Goal: Task Accomplishment & Management: Manage account settings

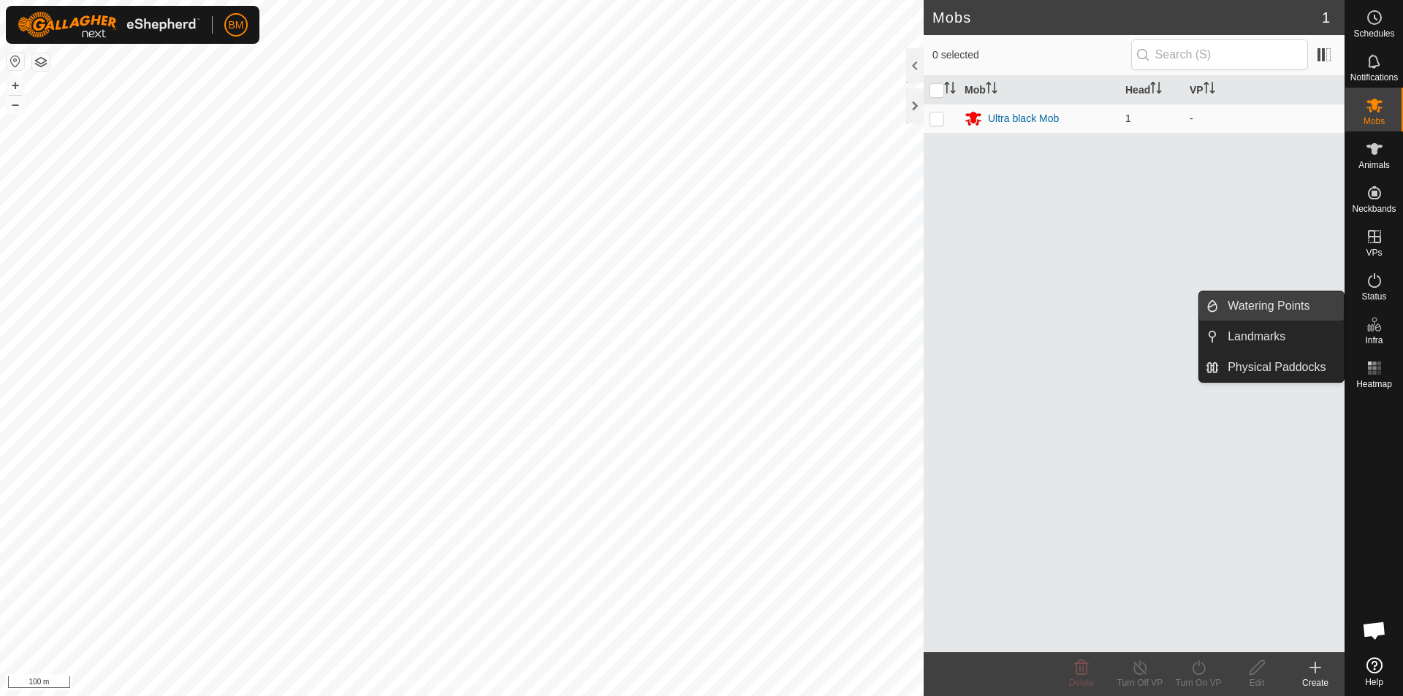
click at [1250, 307] on link "Watering Points" at bounding box center [1281, 306] width 125 height 29
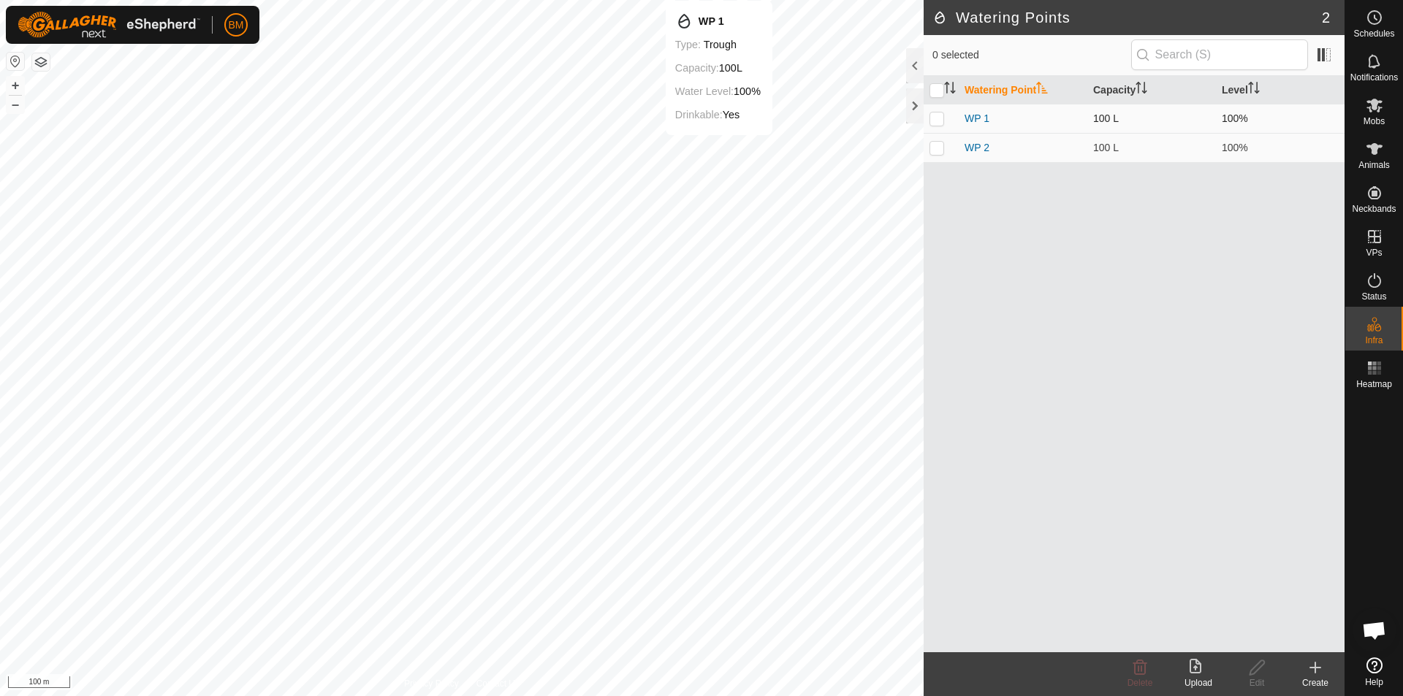
drag, startPoint x: 1006, startPoint y: 309, endPoint x: 937, endPoint y: 124, distance: 197.5
click at [937, 124] on td at bounding box center [941, 118] width 35 height 29
checkbox input "true"
click at [937, 146] on p-checkbox at bounding box center [937, 148] width 15 height 12
checkbox input "true"
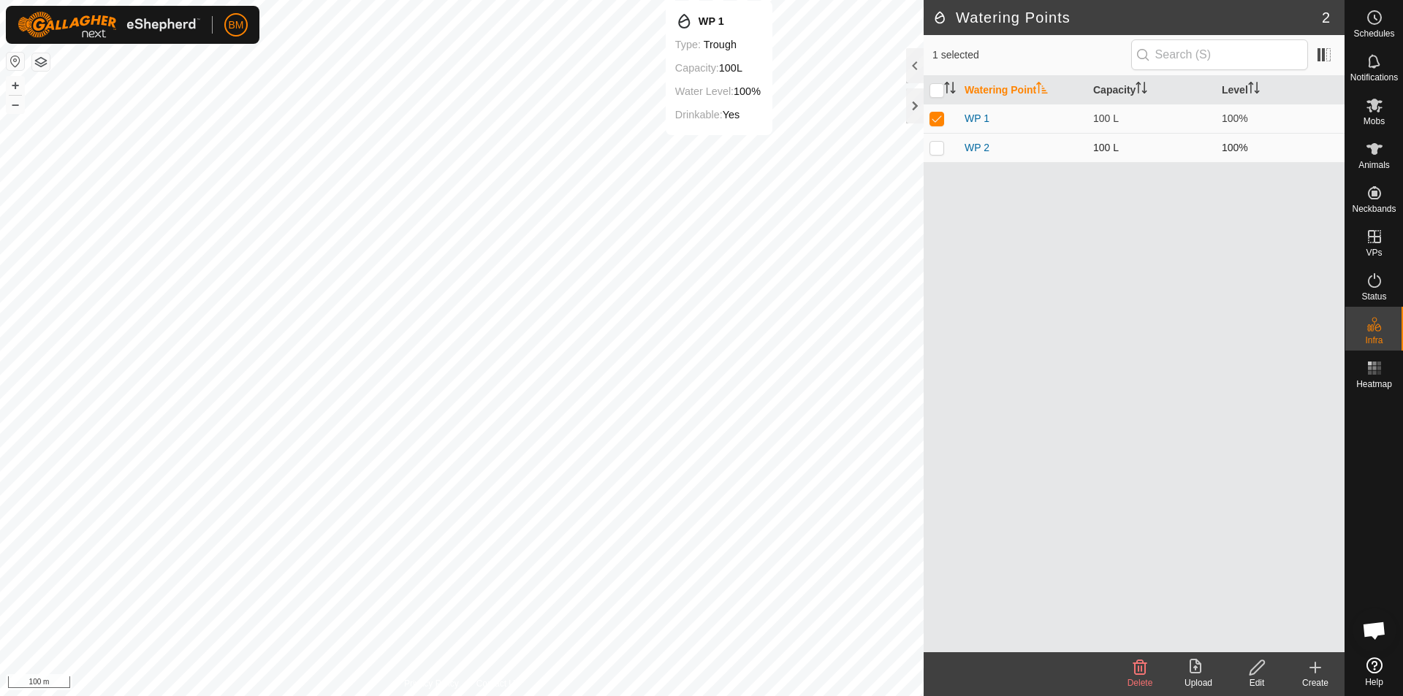
checkbox input "true"
click at [1134, 671] on icon at bounding box center [1140, 668] width 14 height 15
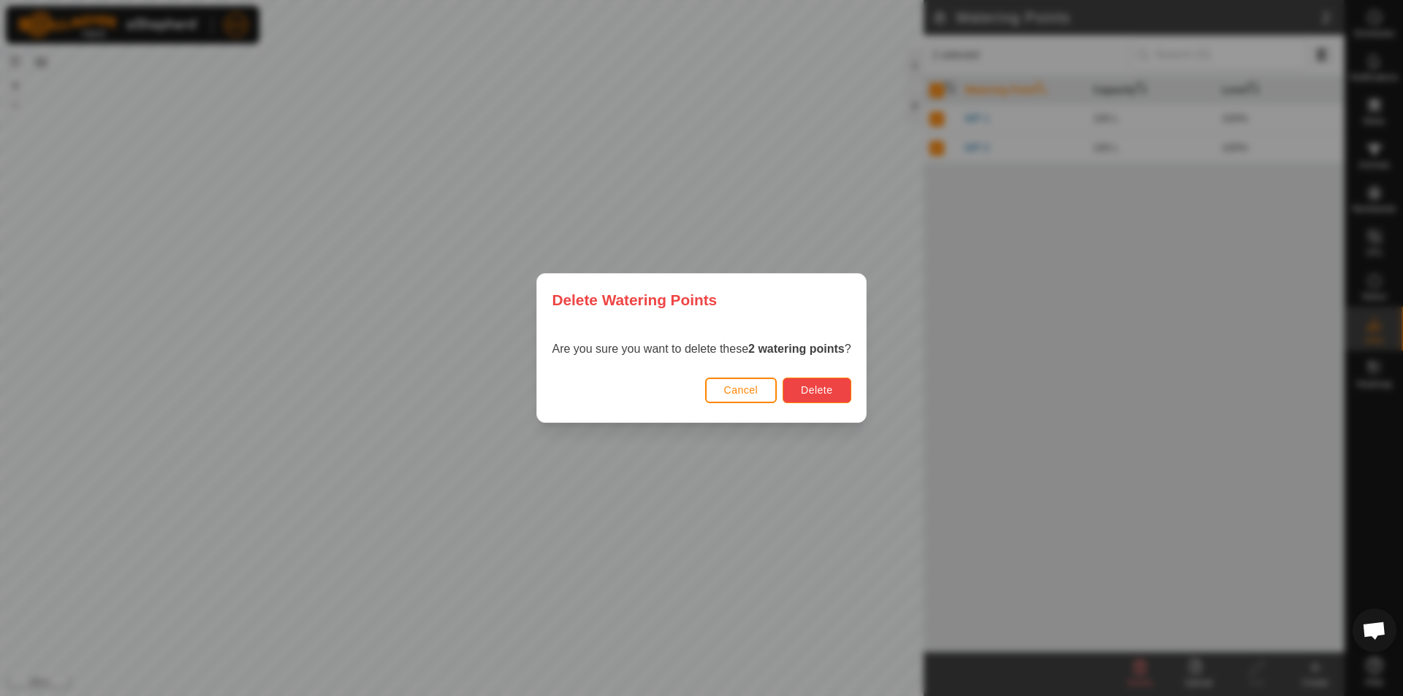
click at [807, 387] on span "Delete" at bounding box center [816, 390] width 31 height 12
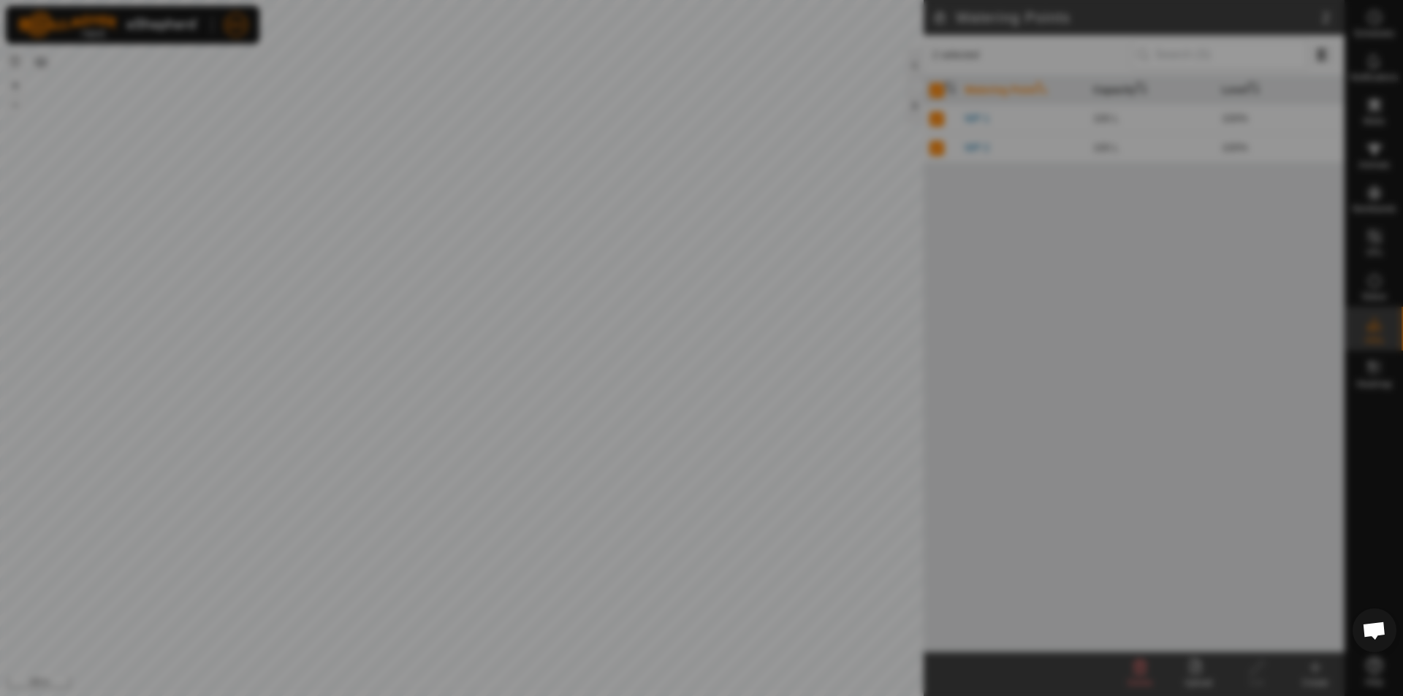
checkbox input "false"
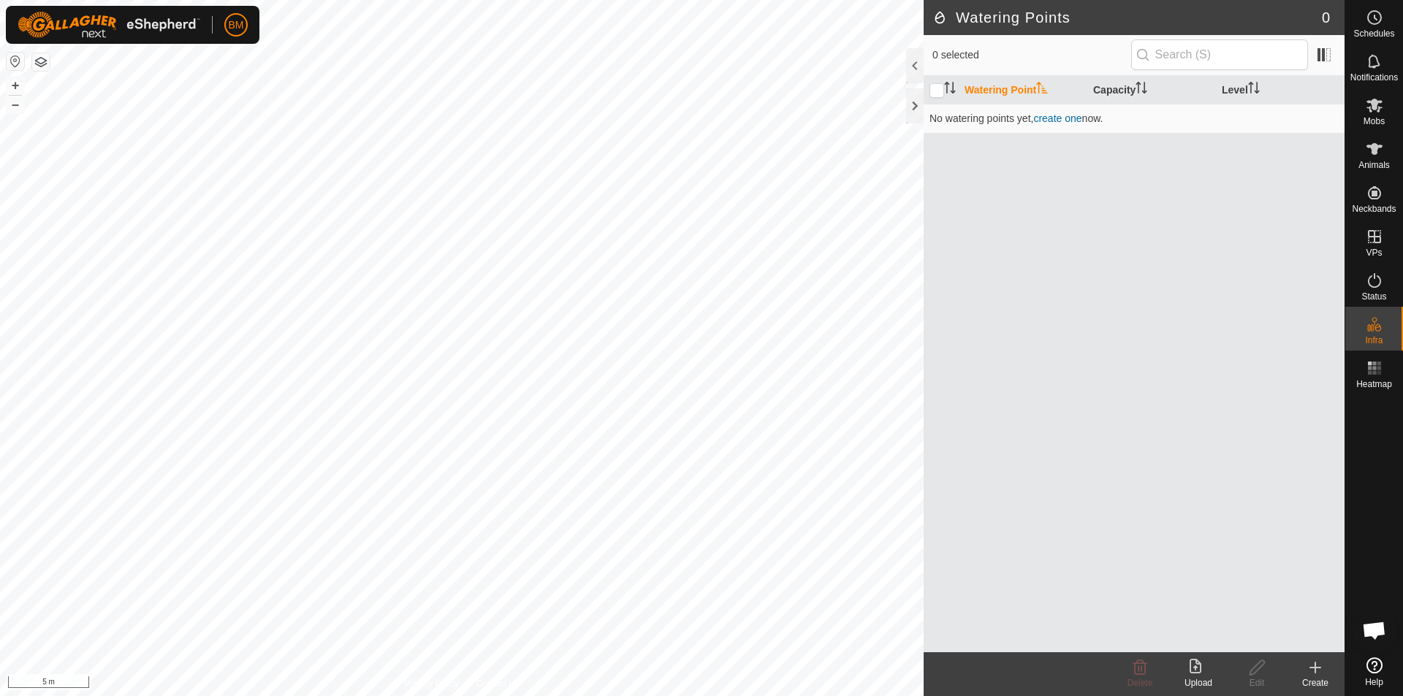
click at [1314, 678] on div "Create" at bounding box center [1315, 683] width 58 height 13
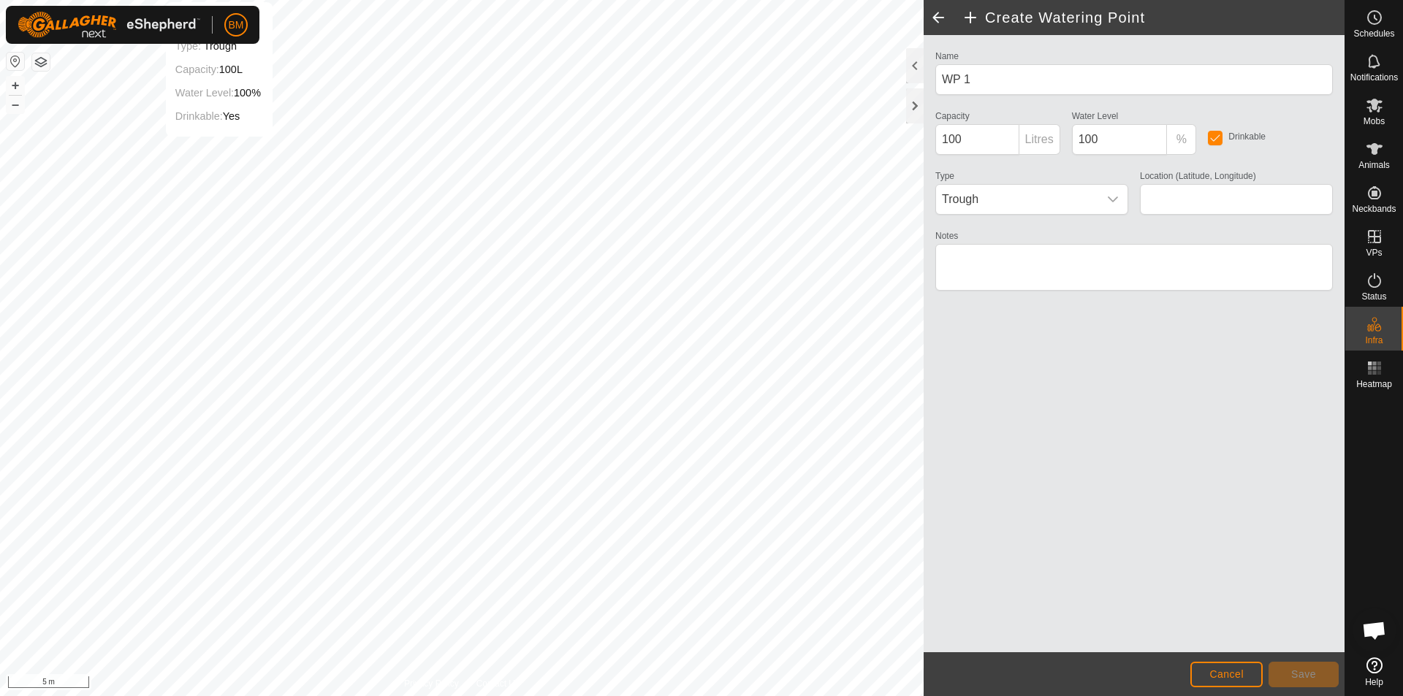
type input "-17.200524, 145.657218"
click at [948, 138] on input "100" at bounding box center [977, 139] width 84 height 31
type input "600"
click at [1303, 676] on span "Save" at bounding box center [1303, 675] width 25 height 12
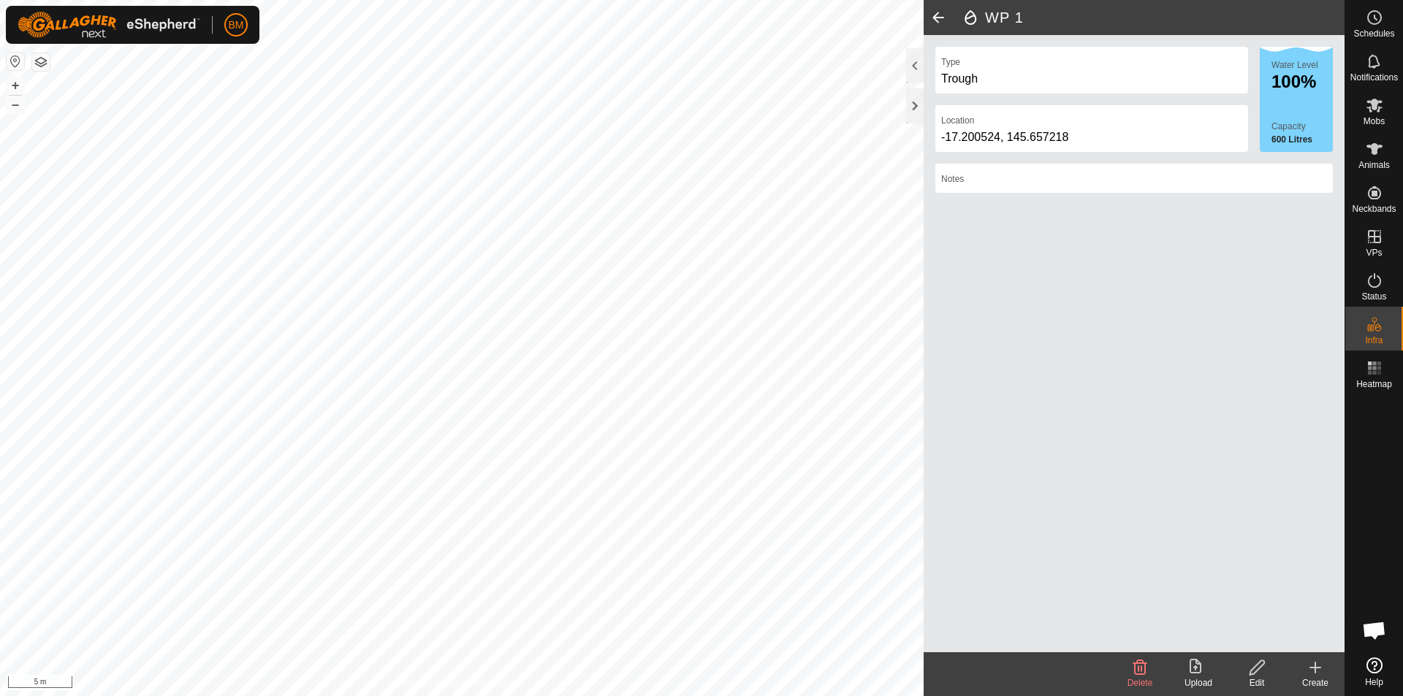
click at [1321, 667] on icon at bounding box center [1316, 668] width 18 height 18
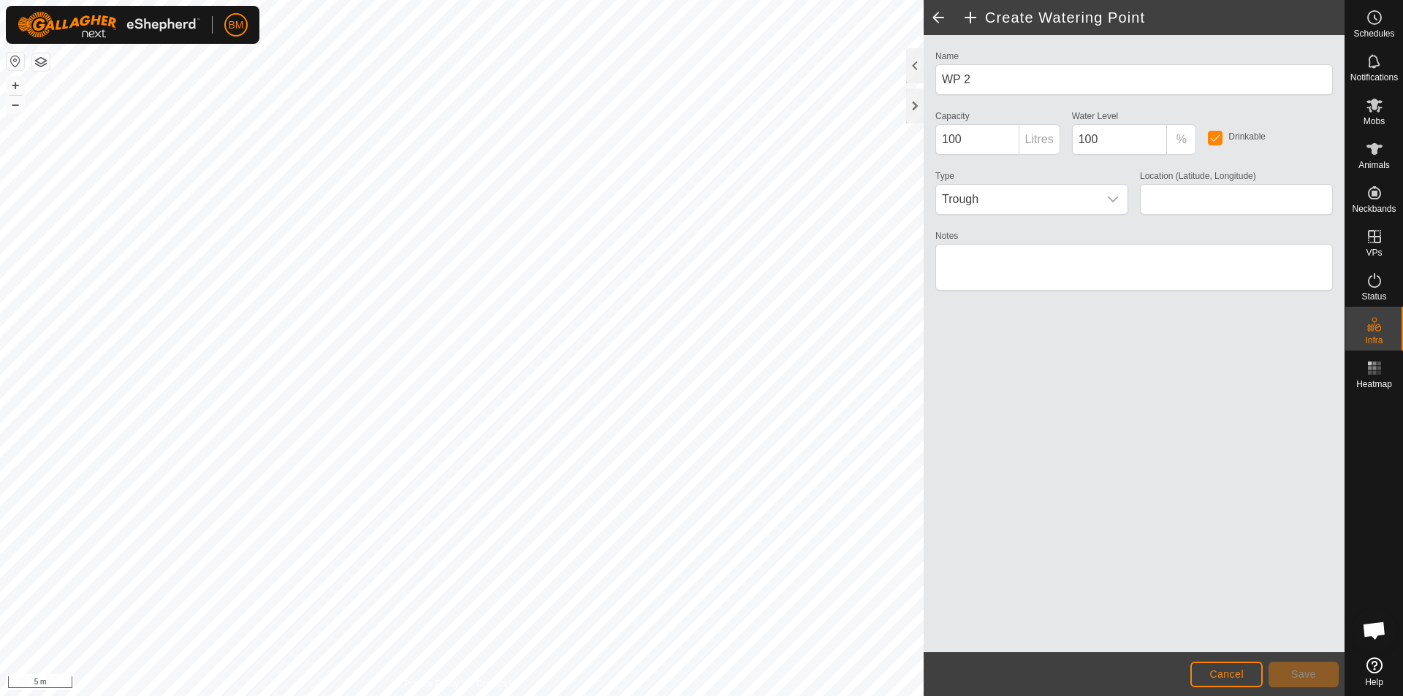
type input "-17.200438, 145.657367"
click at [947, 137] on input "100" at bounding box center [977, 139] width 84 height 31
type input "600"
click at [1314, 677] on span "Save" at bounding box center [1303, 675] width 25 height 12
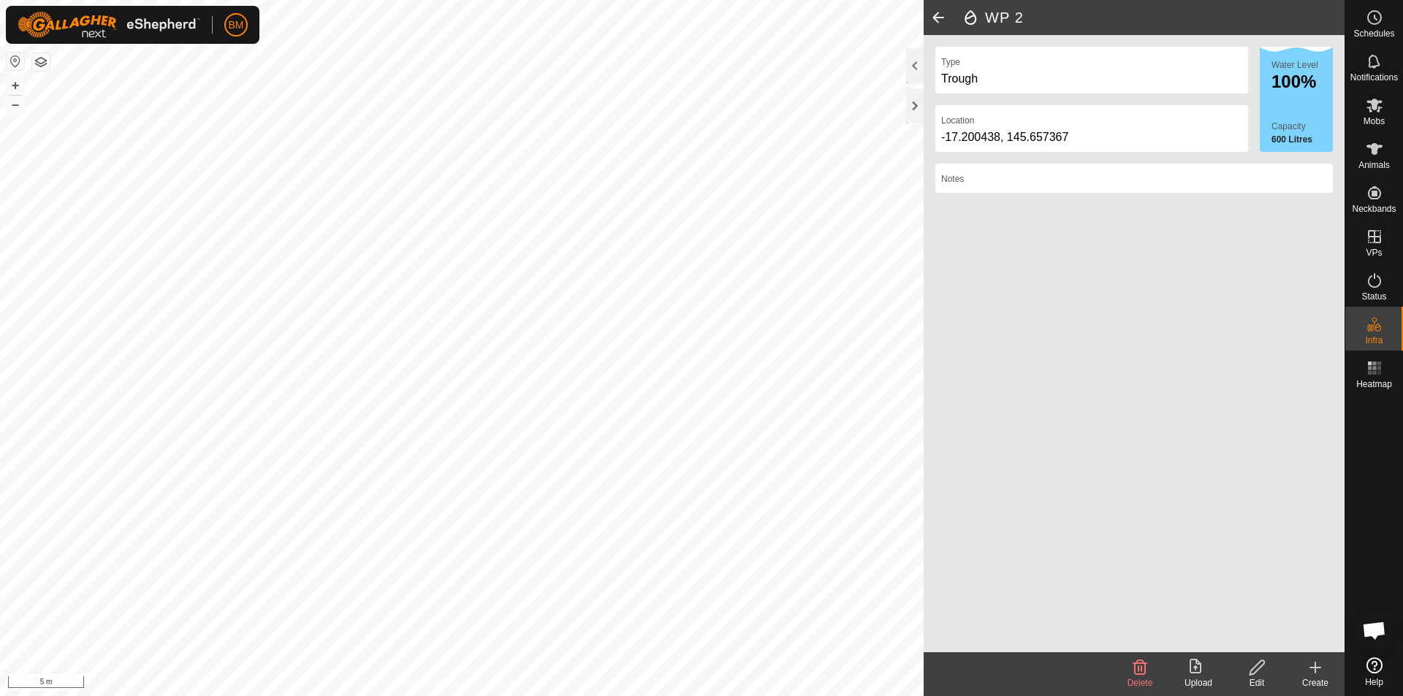
click at [1320, 669] on icon at bounding box center [1316, 668] width 18 height 18
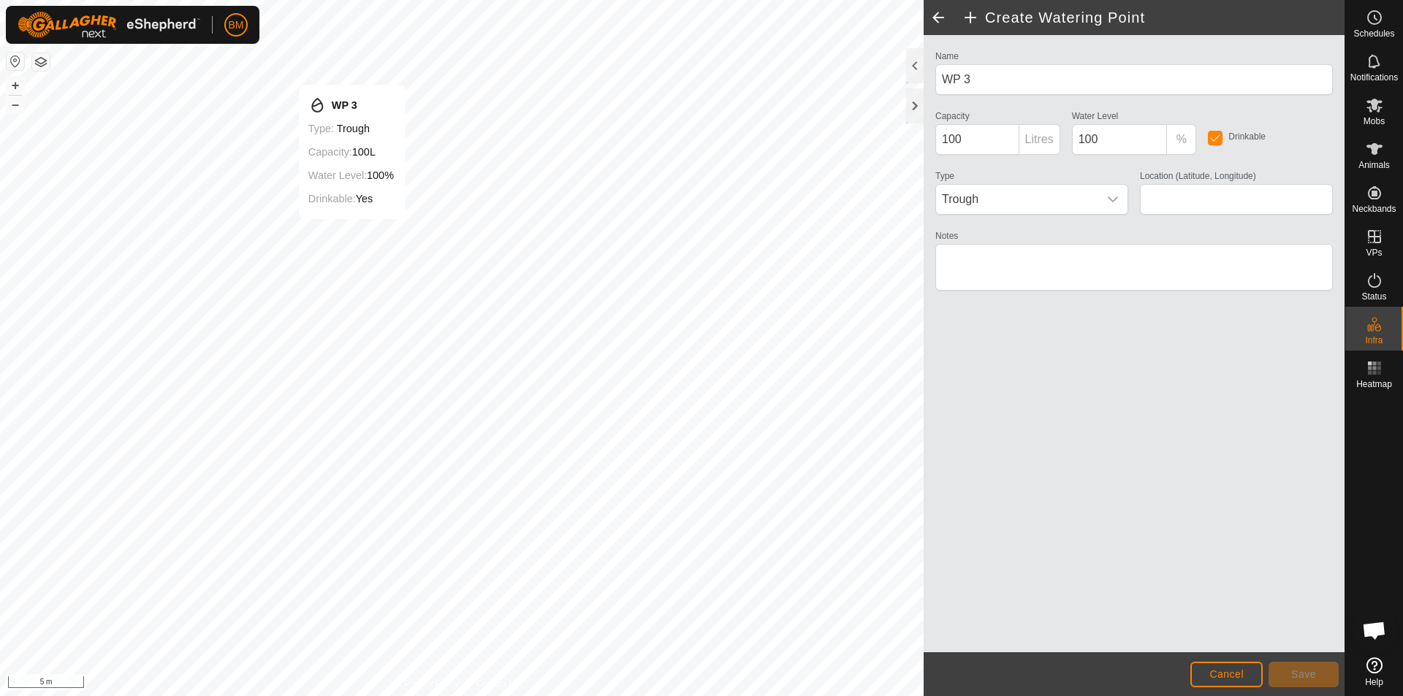
type input "-17.197416, 145.656850"
click at [947, 137] on input "100" at bounding box center [977, 139] width 84 height 31
type input "600"
click at [1317, 669] on button "Save" at bounding box center [1304, 675] width 70 height 26
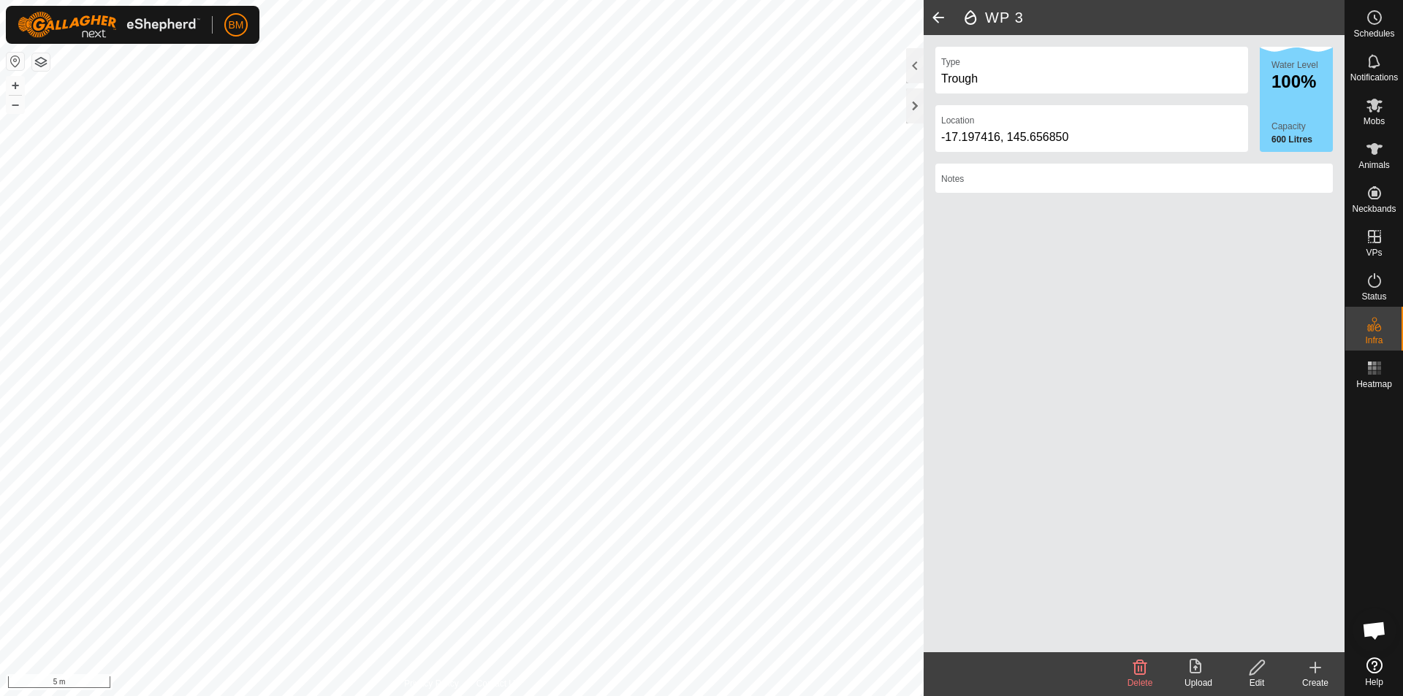
click at [1307, 667] on icon at bounding box center [1316, 668] width 18 height 18
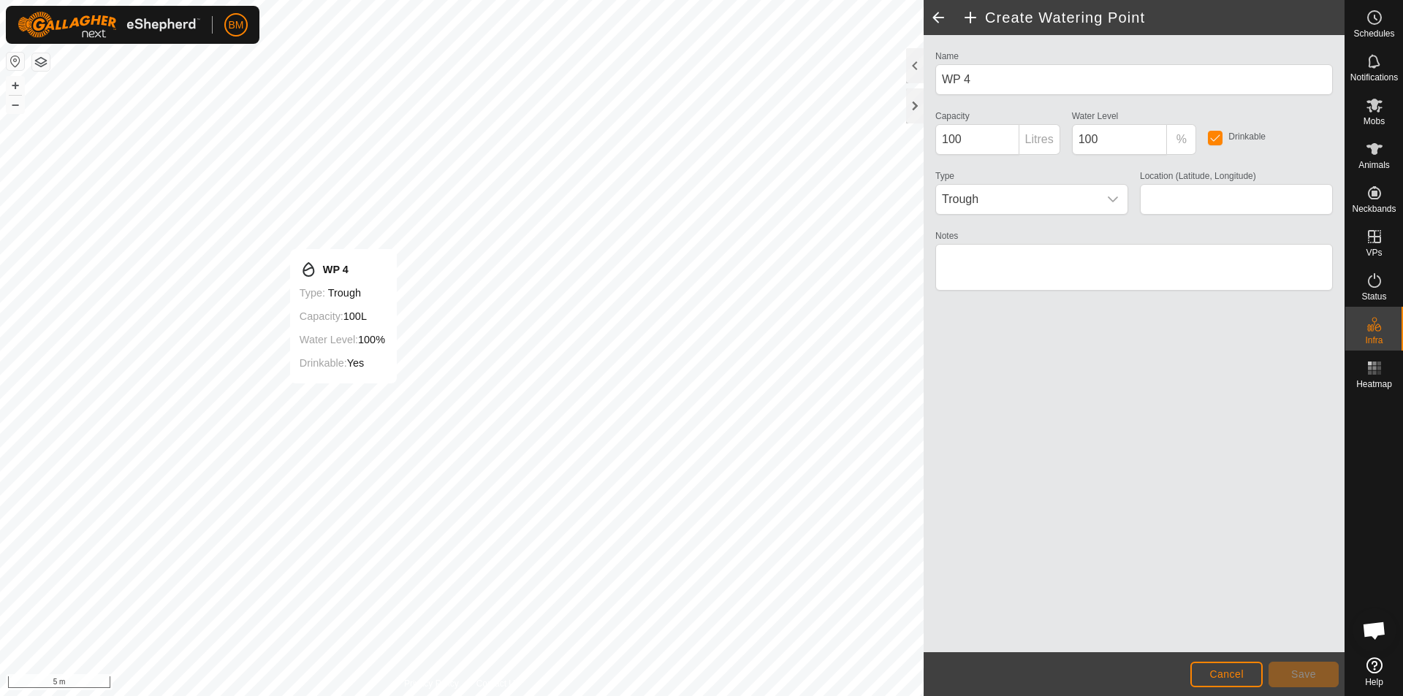
type input "-17.197197, 145.656236"
click at [948, 140] on input "100" at bounding box center [977, 139] width 84 height 31
type input "600"
click at [1320, 675] on button "Save" at bounding box center [1304, 675] width 70 height 26
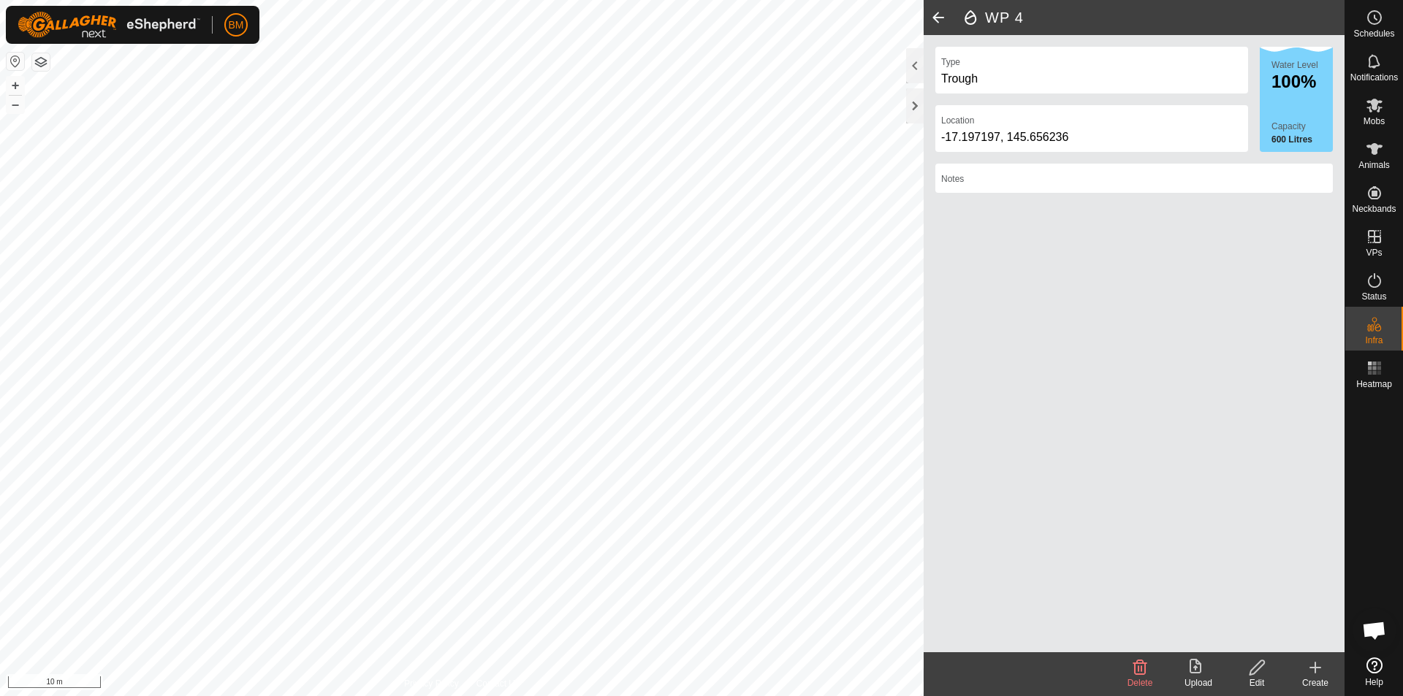
click at [1309, 672] on icon at bounding box center [1316, 668] width 18 height 18
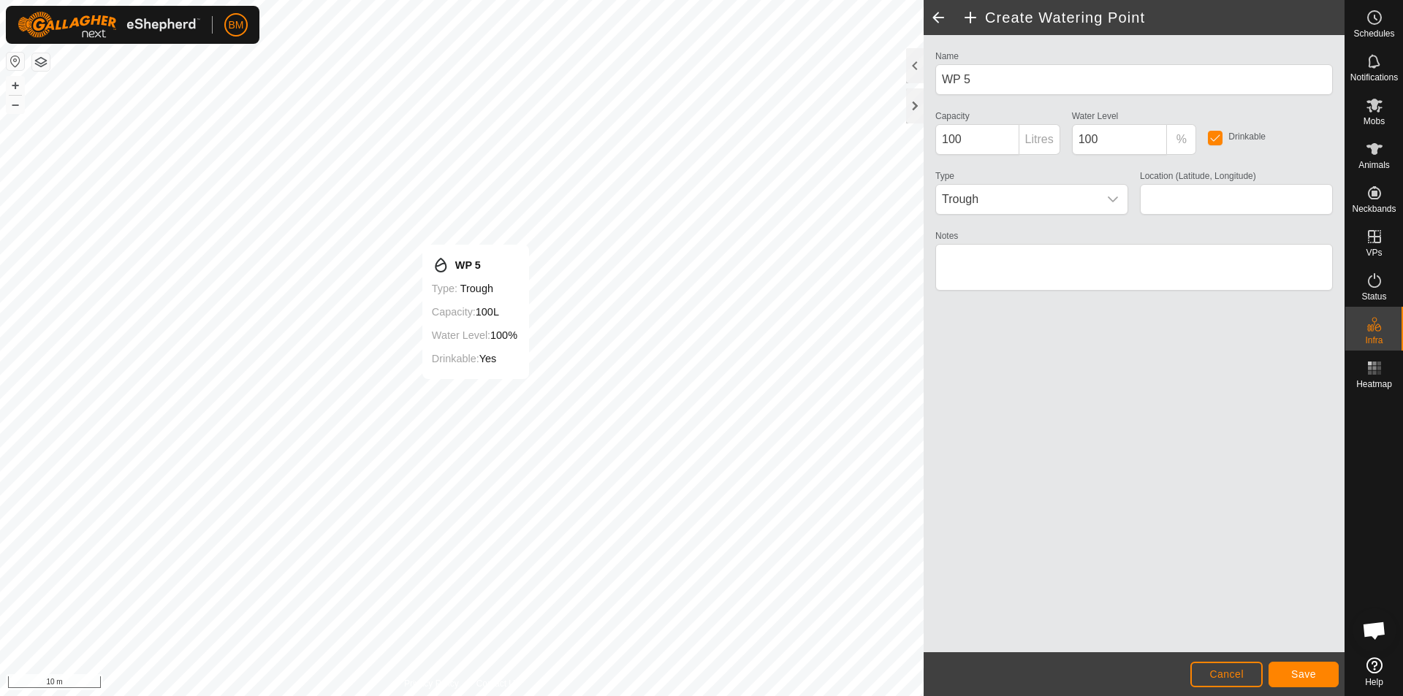
type input "-17.198053, 145.655680"
click at [947, 139] on input "100" at bounding box center [977, 139] width 84 height 31
type input "600"
click at [1299, 669] on span "Save" at bounding box center [1303, 675] width 25 height 12
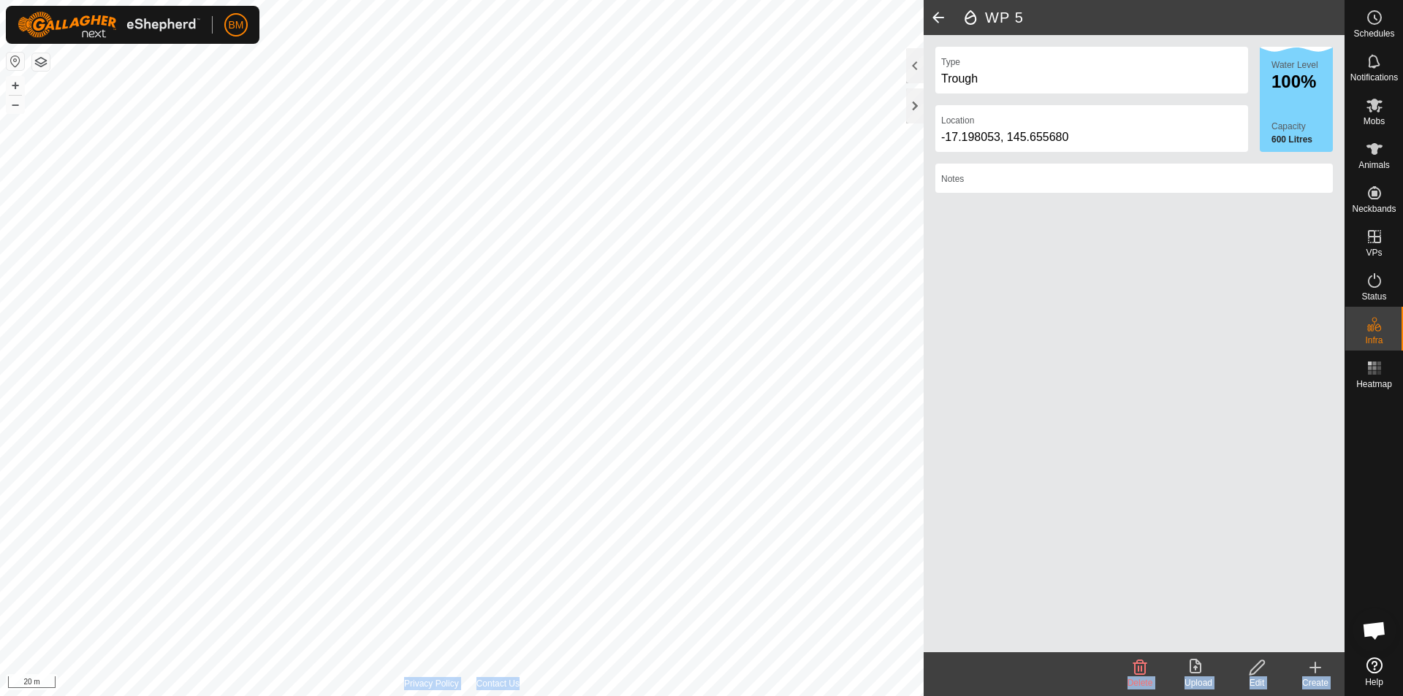
click at [707, 467] on div "WP 5 Type Trough Location [GEOGRAPHIC_DATA] Water Level 100% Capacity 600 Litre…" at bounding box center [672, 348] width 1345 height 696
click at [1310, 665] on icon at bounding box center [1316, 668] width 18 height 18
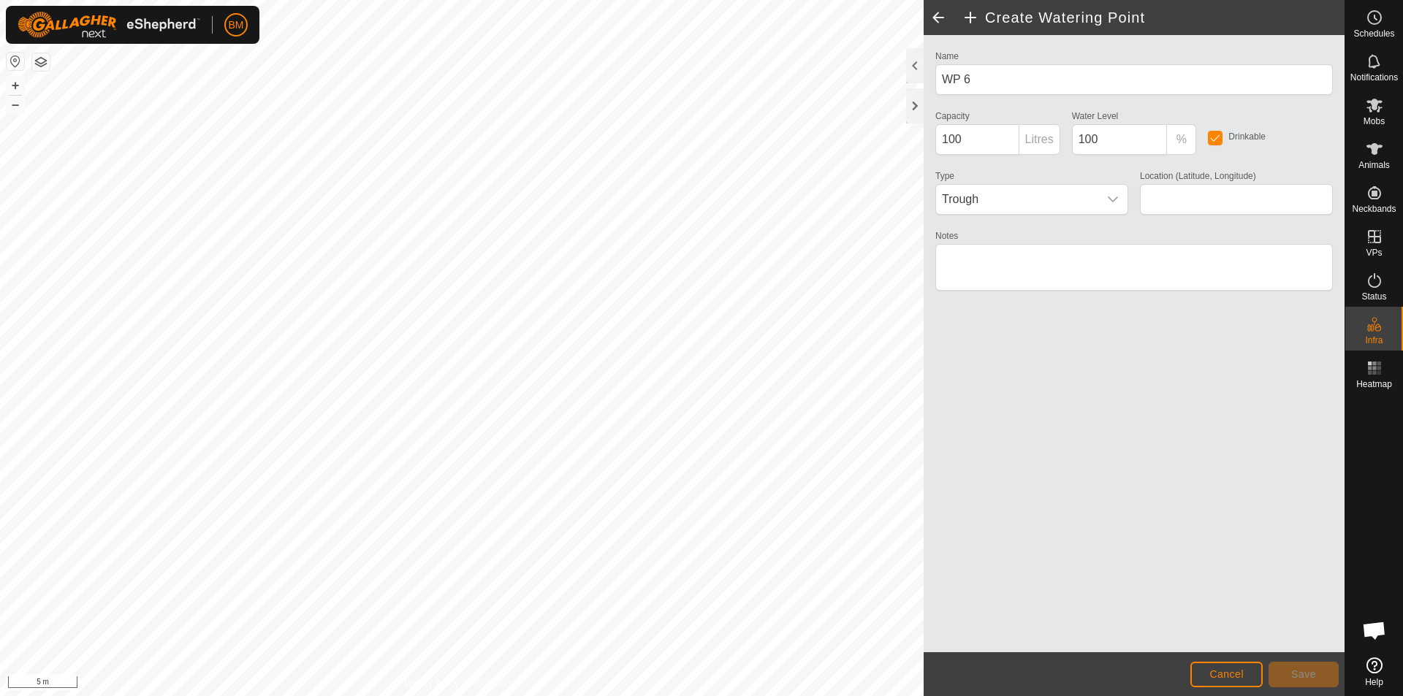
type input "-17.196921, 145.658573"
click at [948, 137] on input "100" at bounding box center [977, 139] width 84 height 31
type input "600"
click at [1301, 669] on span "Save" at bounding box center [1303, 675] width 25 height 12
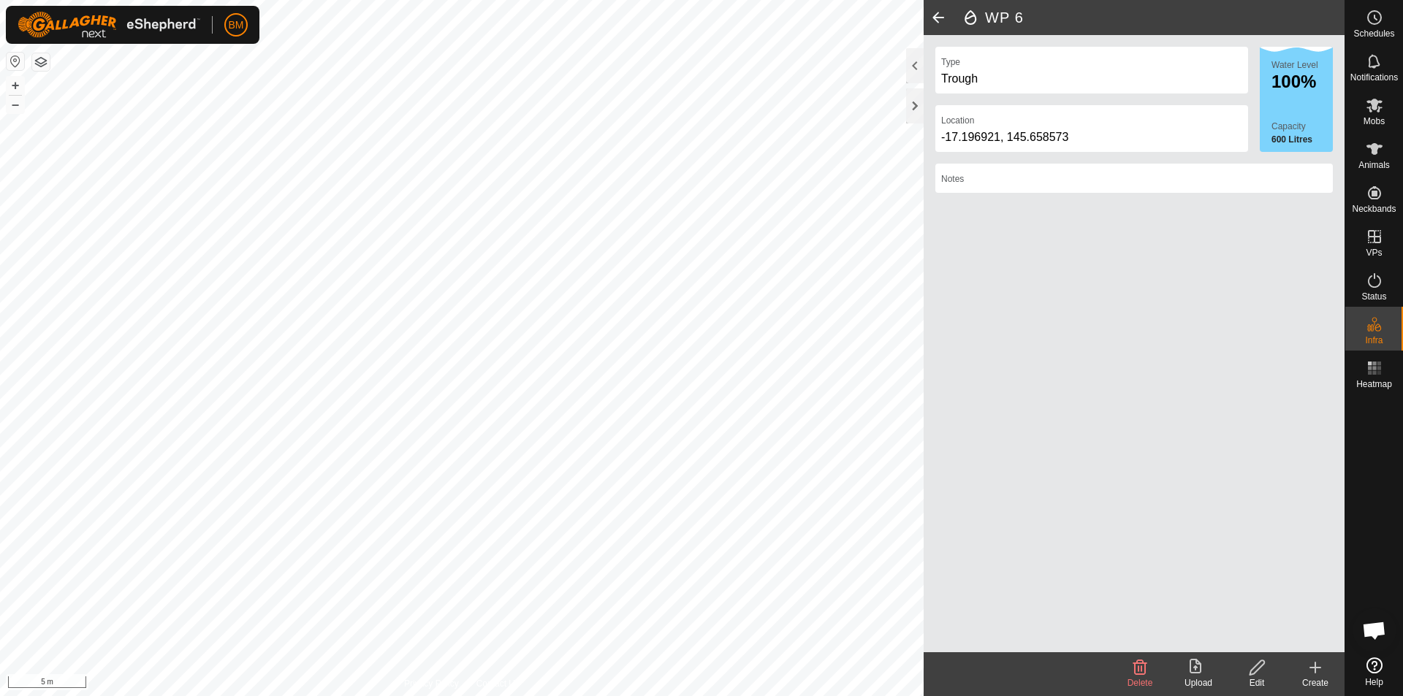
click at [1317, 673] on icon at bounding box center [1316, 668] width 18 height 18
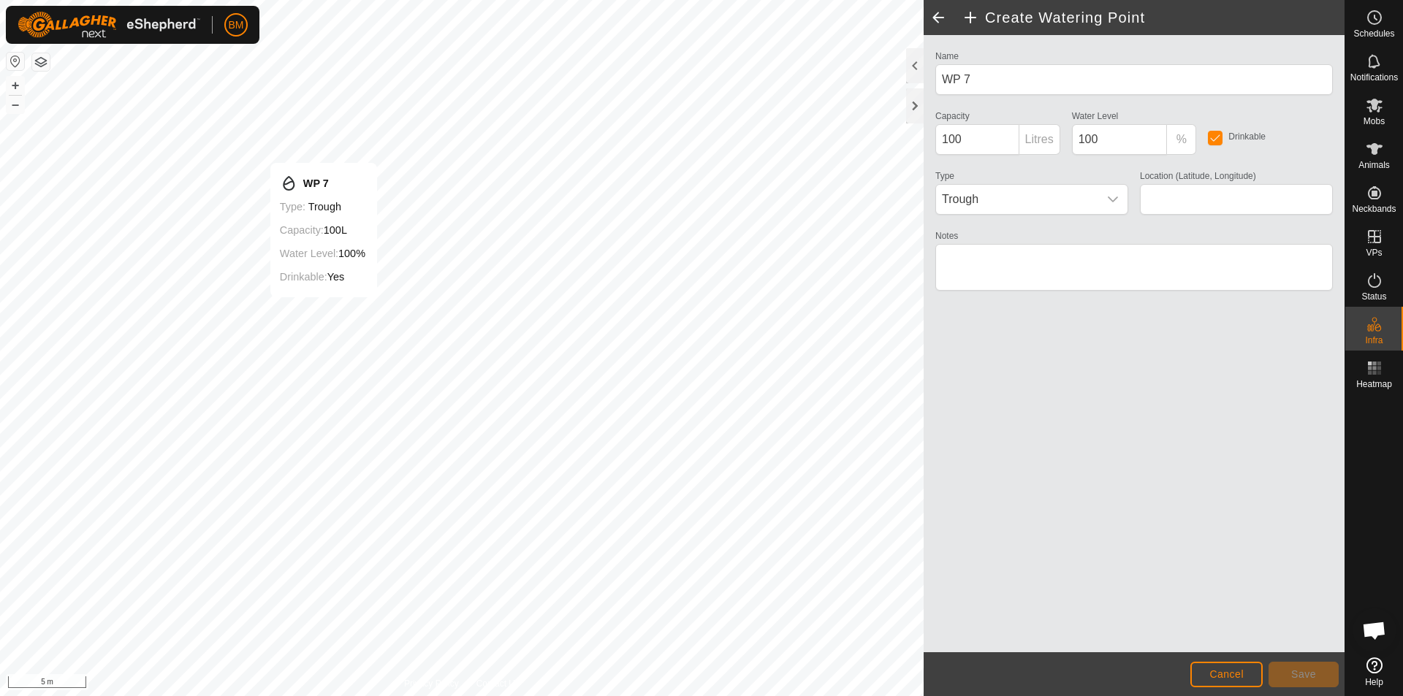
type input "-17.197158, 145.660141"
click at [946, 139] on input "100" at bounding box center [977, 139] width 84 height 31
type input "600"
click at [1311, 675] on span "Save" at bounding box center [1303, 675] width 25 height 12
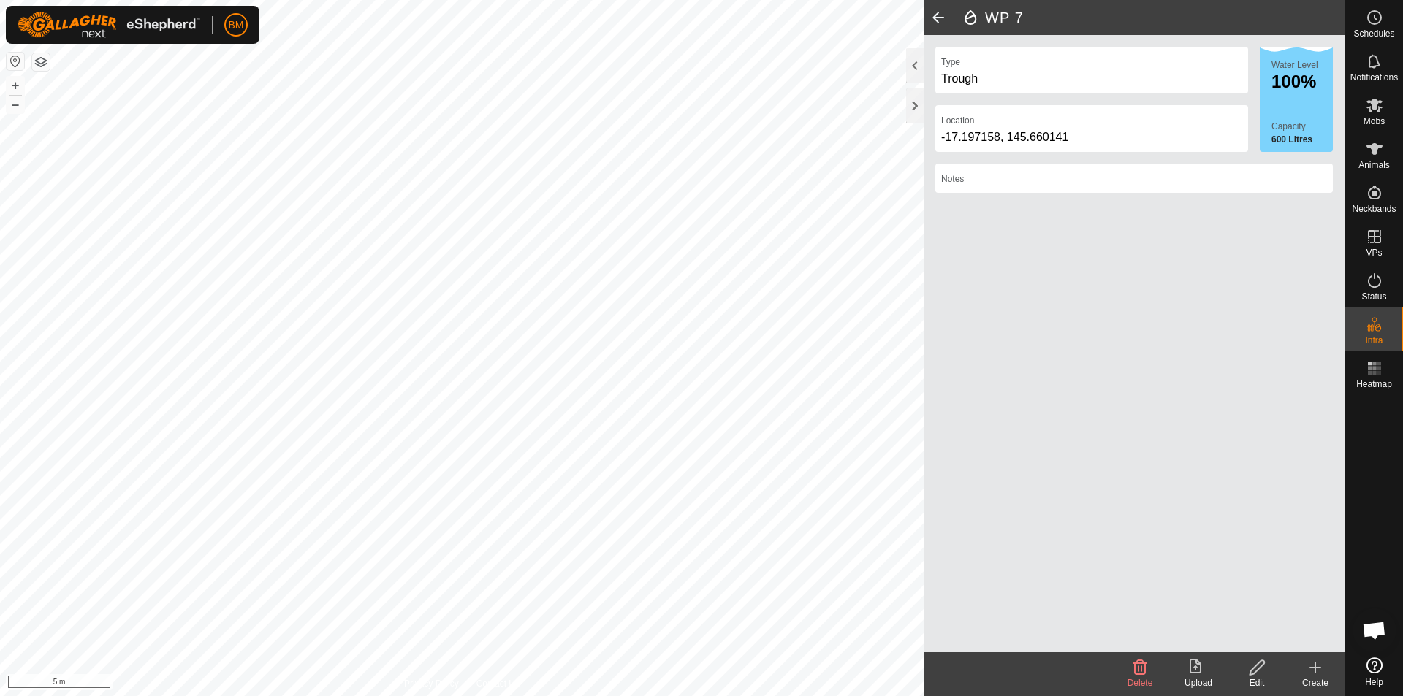
click at [1312, 670] on icon at bounding box center [1316, 668] width 18 height 18
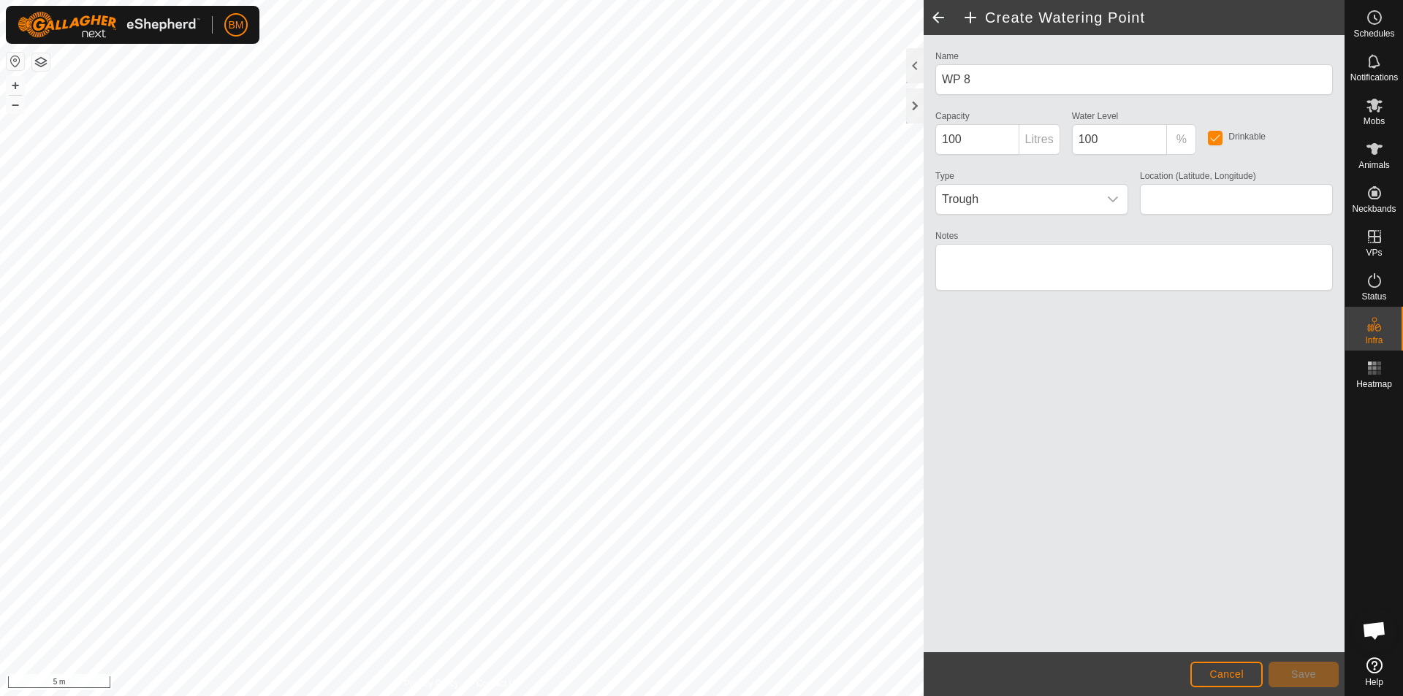
type input "-17.197351, 145.660172"
click at [950, 138] on input "100" at bounding box center [977, 139] width 84 height 31
type input "600"
click at [1296, 677] on span "Save" at bounding box center [1303, 675] width 25 height 12
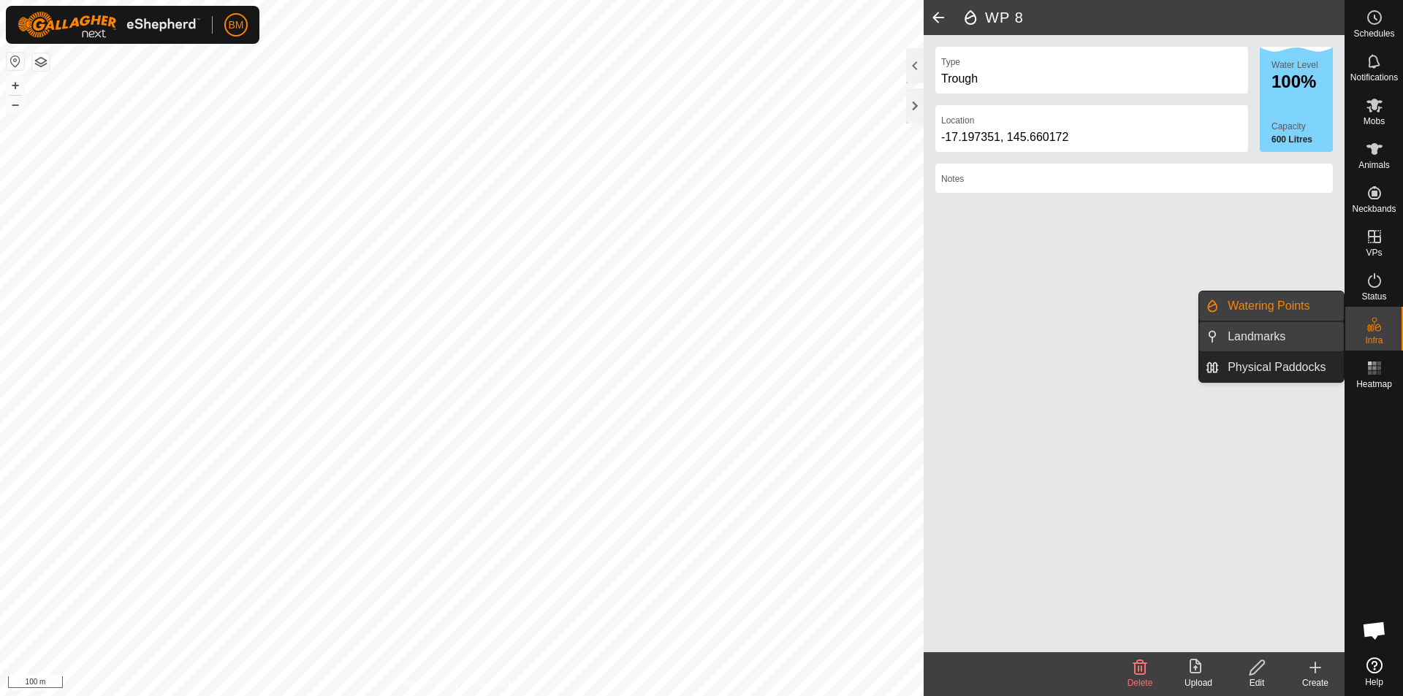
click at [1248, 332] on link "Landmarks" at bounding box center [1281, 336] width 125 height 29
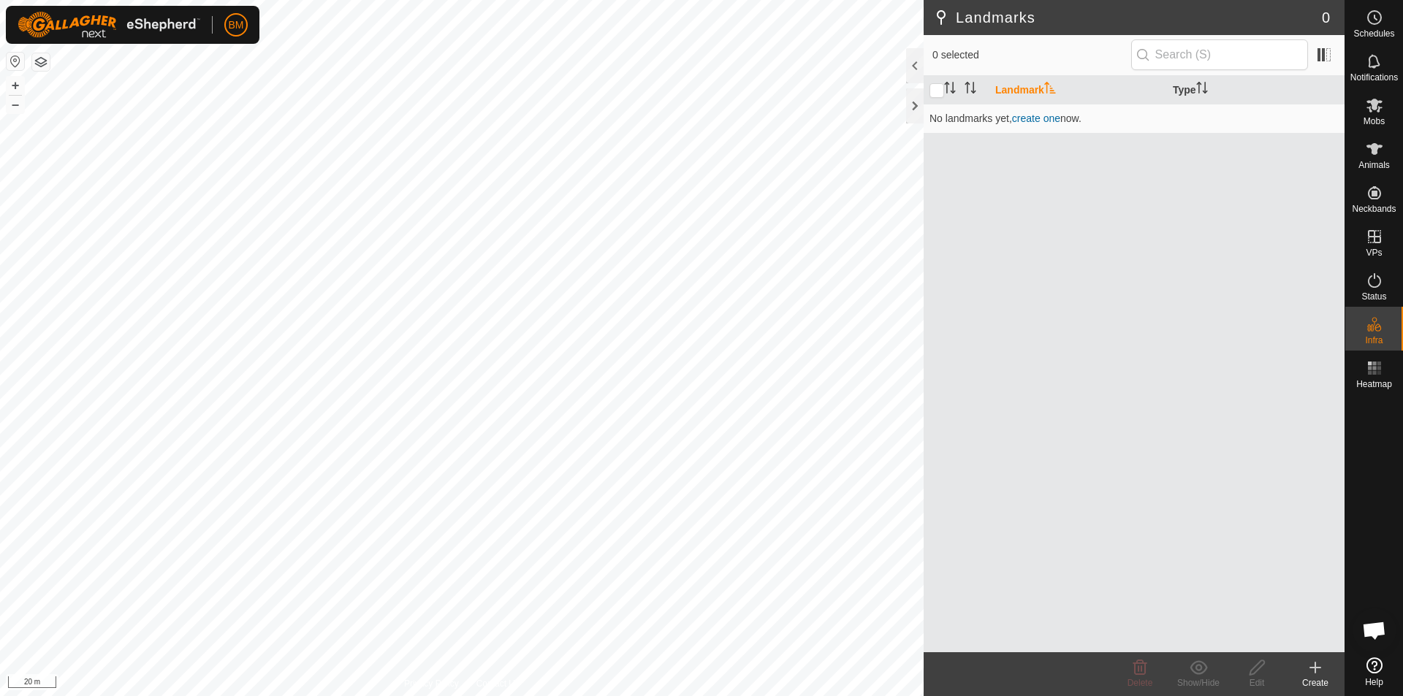
click at [1318, 672] on icon at bounding box center [1316, 668] width 18 height 18
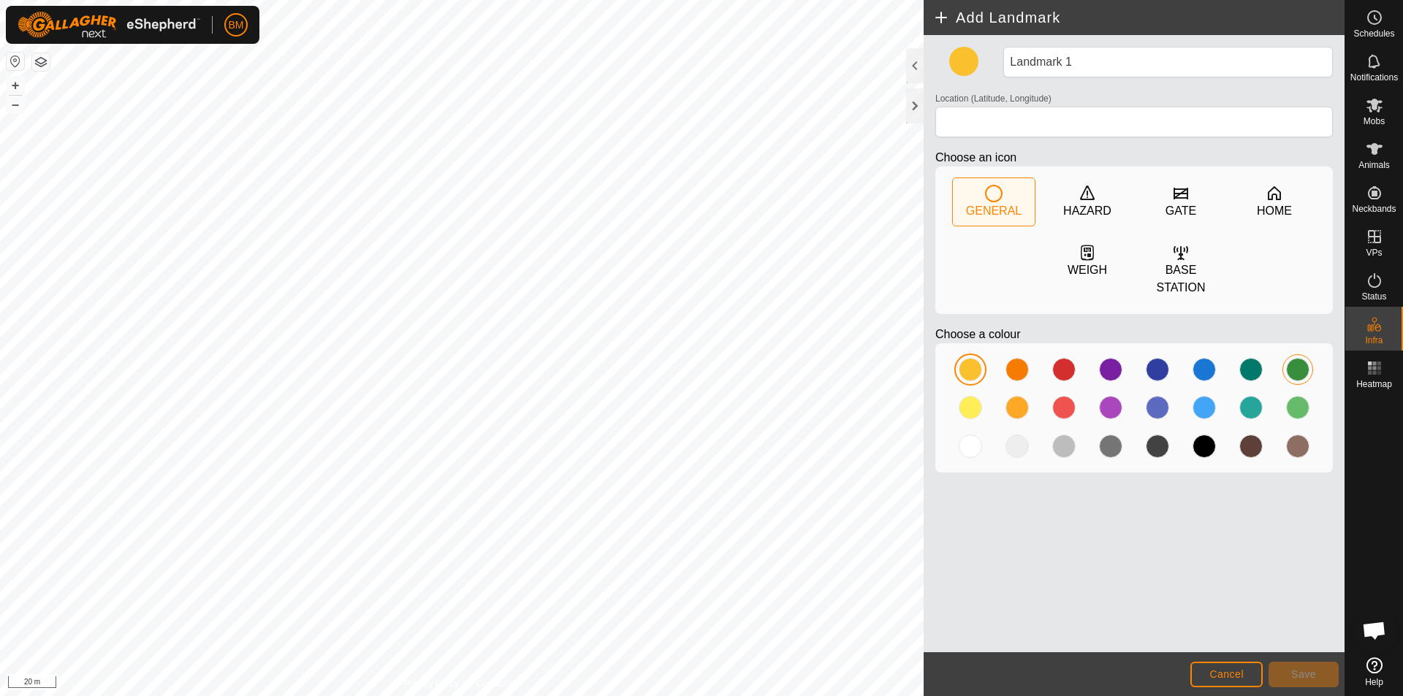
click at [1296, 376] on div at bounding box center [1297, 369] width 23 height 23
type input "-17.197431, 145.660024"
click at [993, 195] on icon at bounding box center [994, 194] width 18 height 18
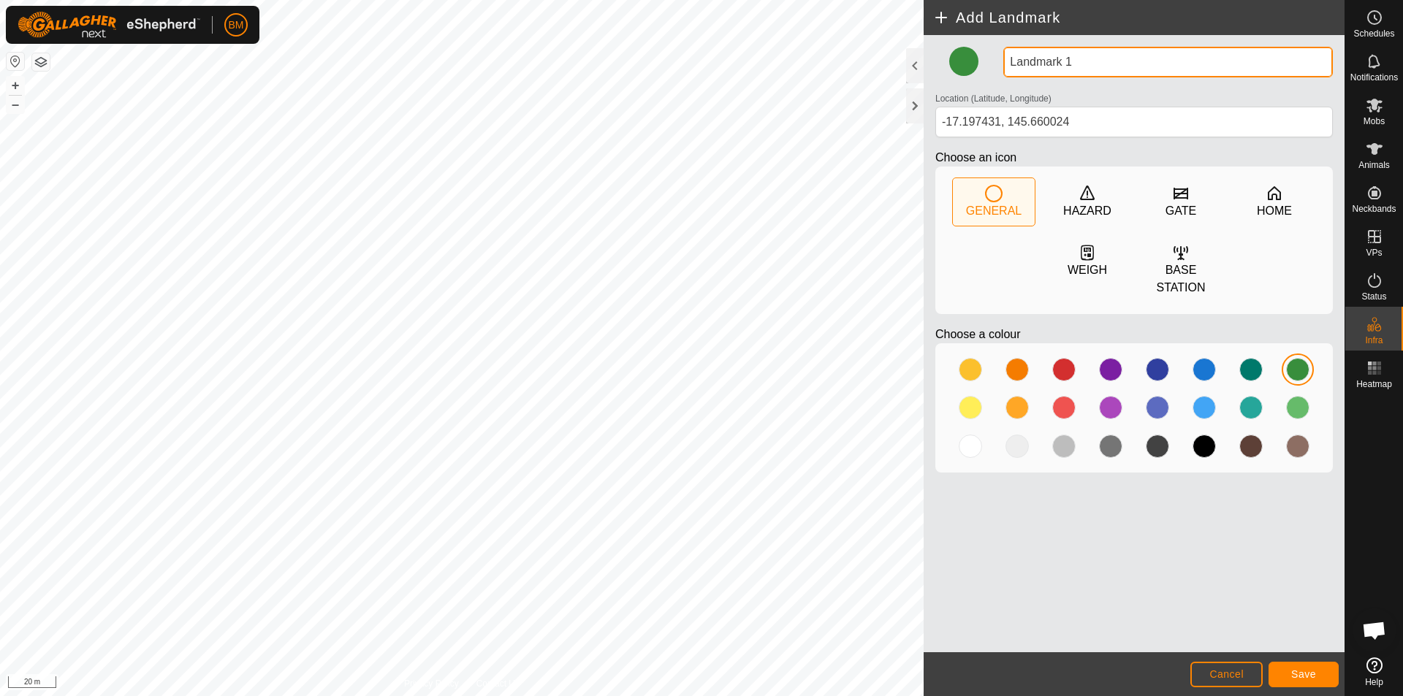
click at [1076, 63] on input "Landmark 1" at bounding box center [1168, 62] width 330 height 31
type input "L"
type input "Water tank"
click at [1309, 678] on span "Save" at bounding box center [1303, 675] width 25 height 12
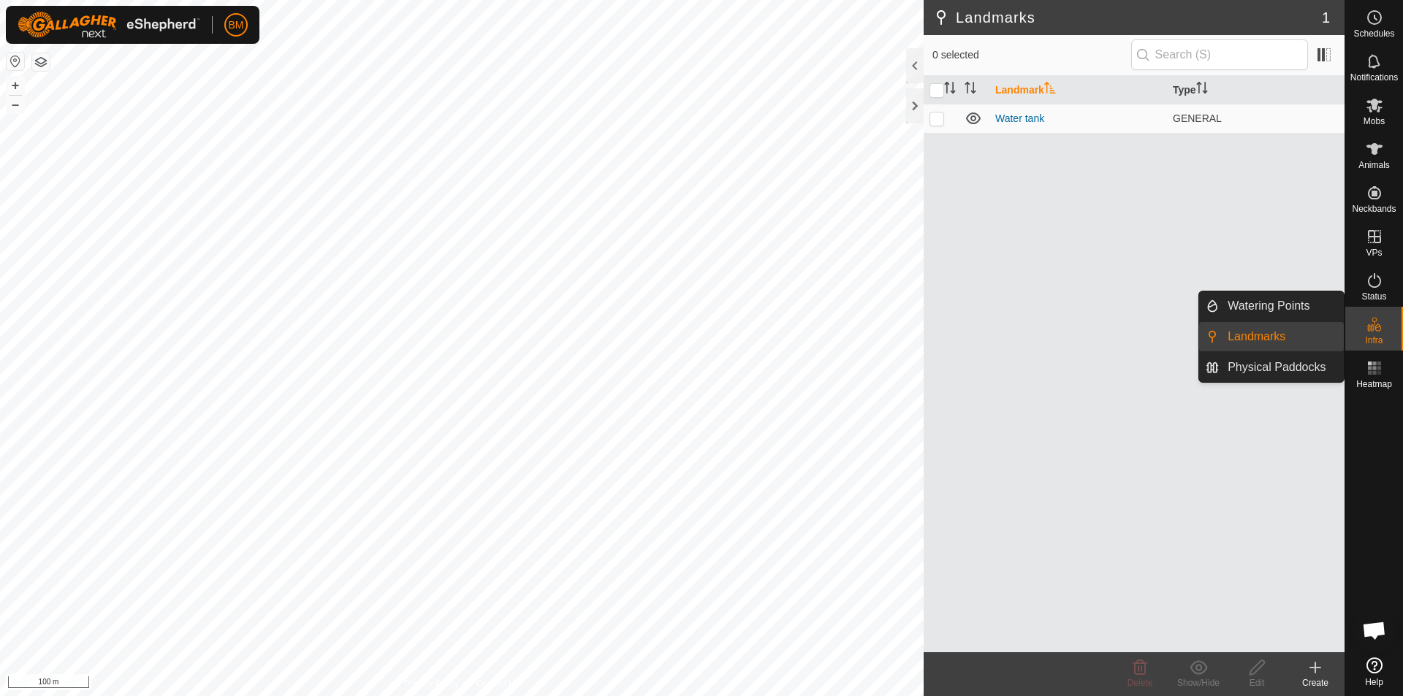
click at [1388, 332] on div "Infra" at bounding box center [1374, 329] width 58 height 44
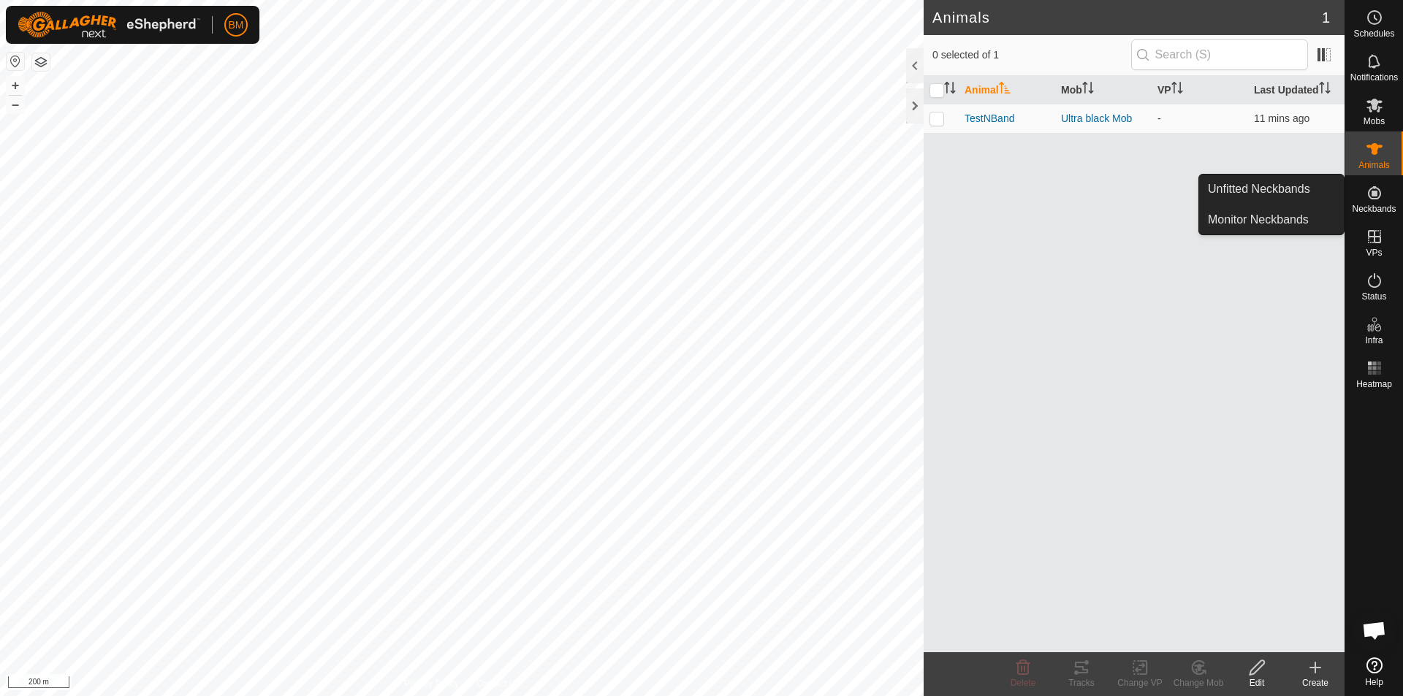
click at [1285, 223] on link "Monitor Neckbands" at bounding box center [1271, 219] width 145 height 29
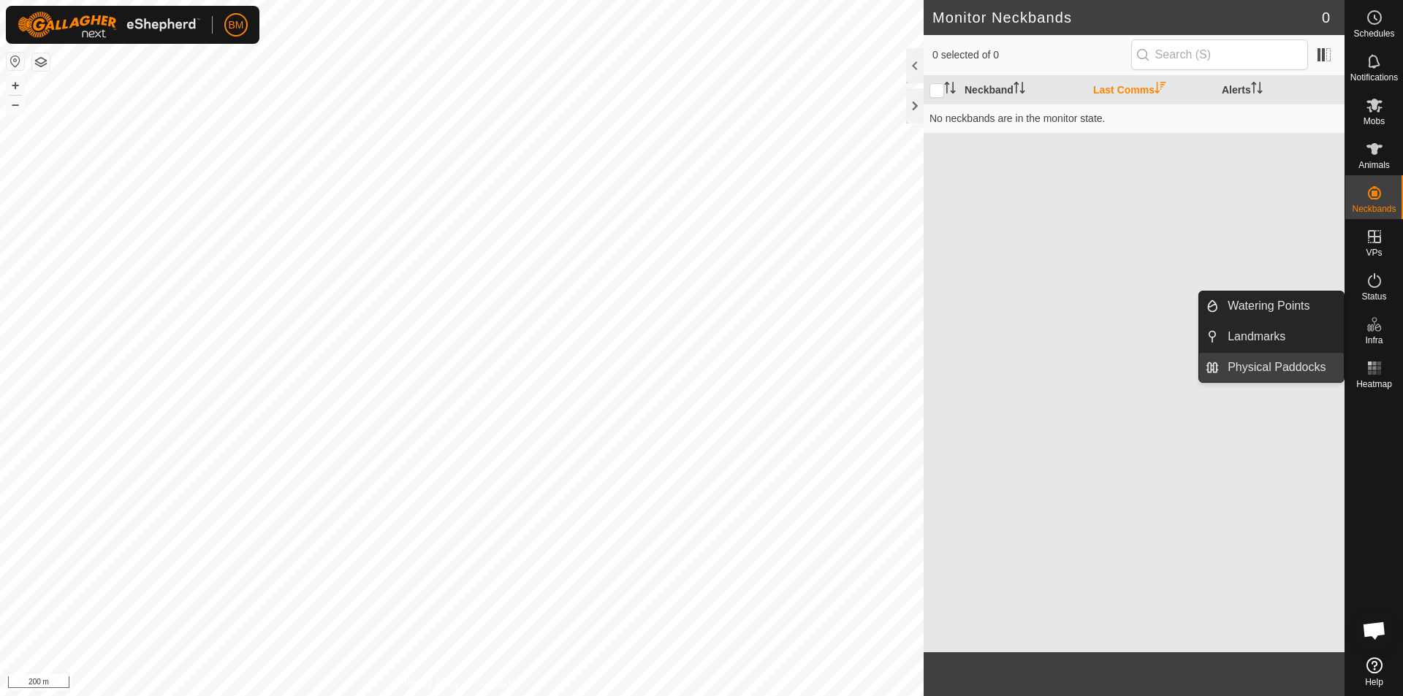
click at [1301, 370] on link "Physical Paddocks" at bounding box center [1281, 367] width 125 height 29
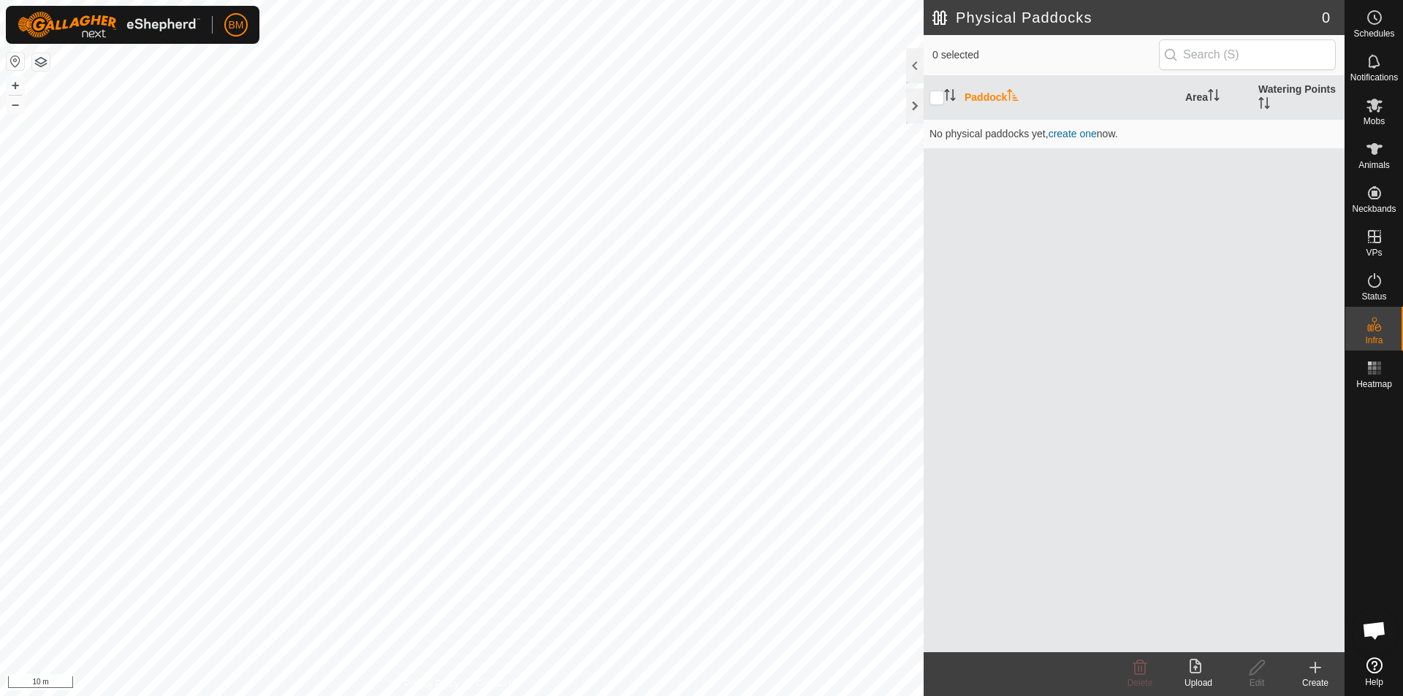
click at [1310, 680] on div "Create" at bounding box center [1315, 683] width 58 height 13
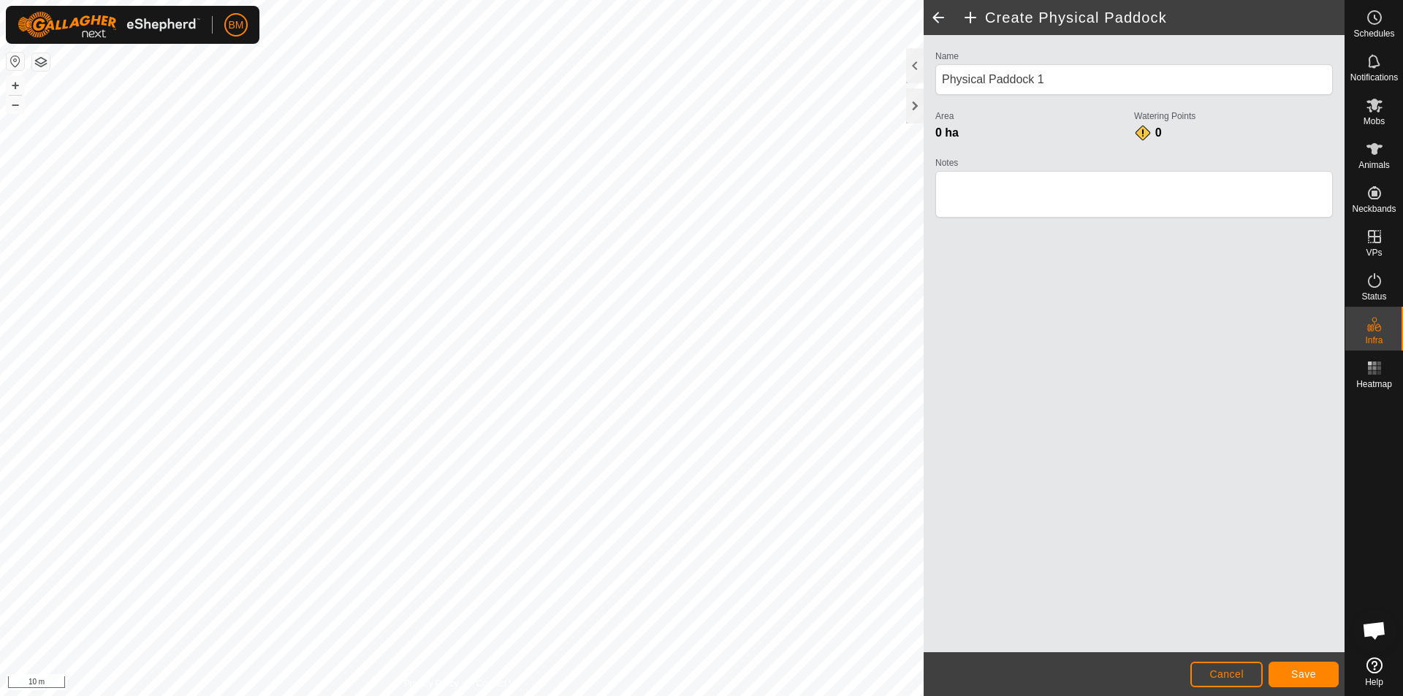
click at [335, 696] on html "BM Schedules Notifications Mobs Animals Neckbands VPs Status Infra Heatmap Help…" at bounding box center [701, 348] width 1403 height 696
click at [1303, 679] on span "Save" at bounding box center [1303, 675] width 25 height 12
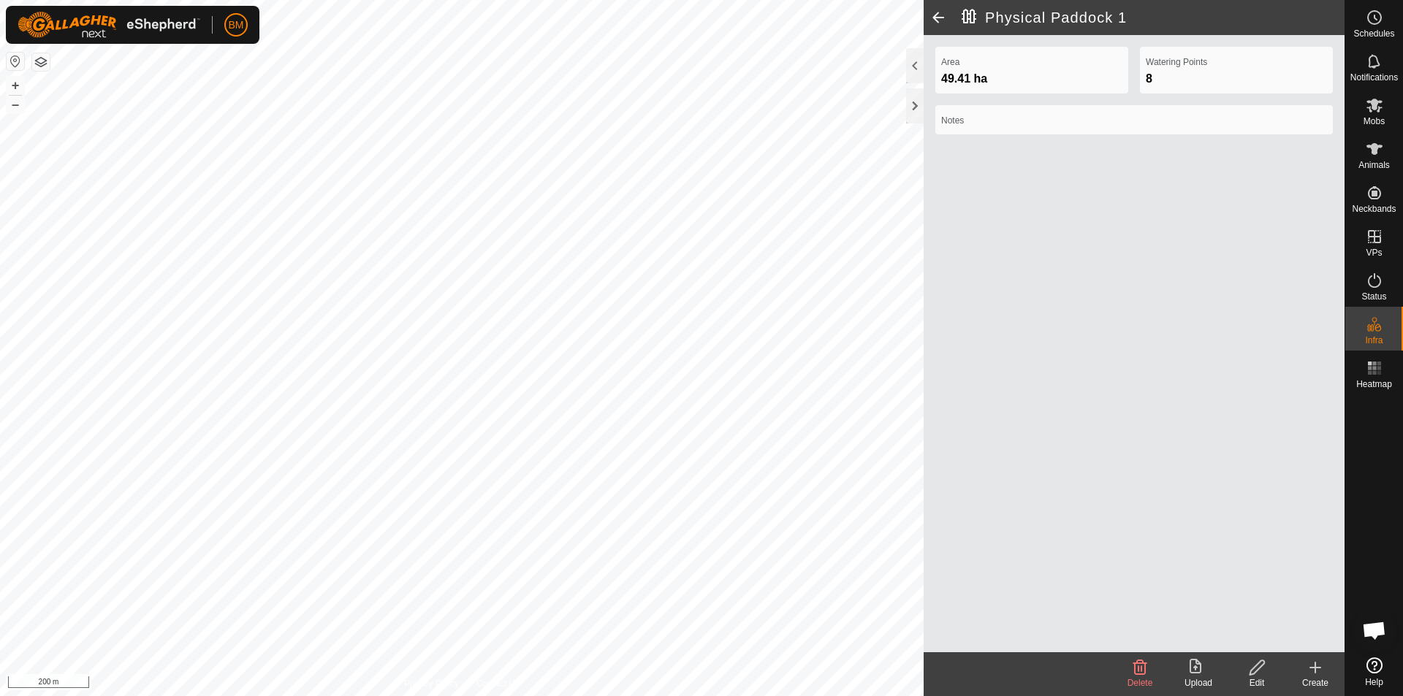
click at [959, 114] on label "Notes" at bounding box center [1134, 120] width 386 height 13
click at [980, 121] on label "Notes" at bounding box center [1134, 120] width 386 height 13
click at [1253, 677] on div "Edit" at bounding box center [1257, 683] width 58 height 13
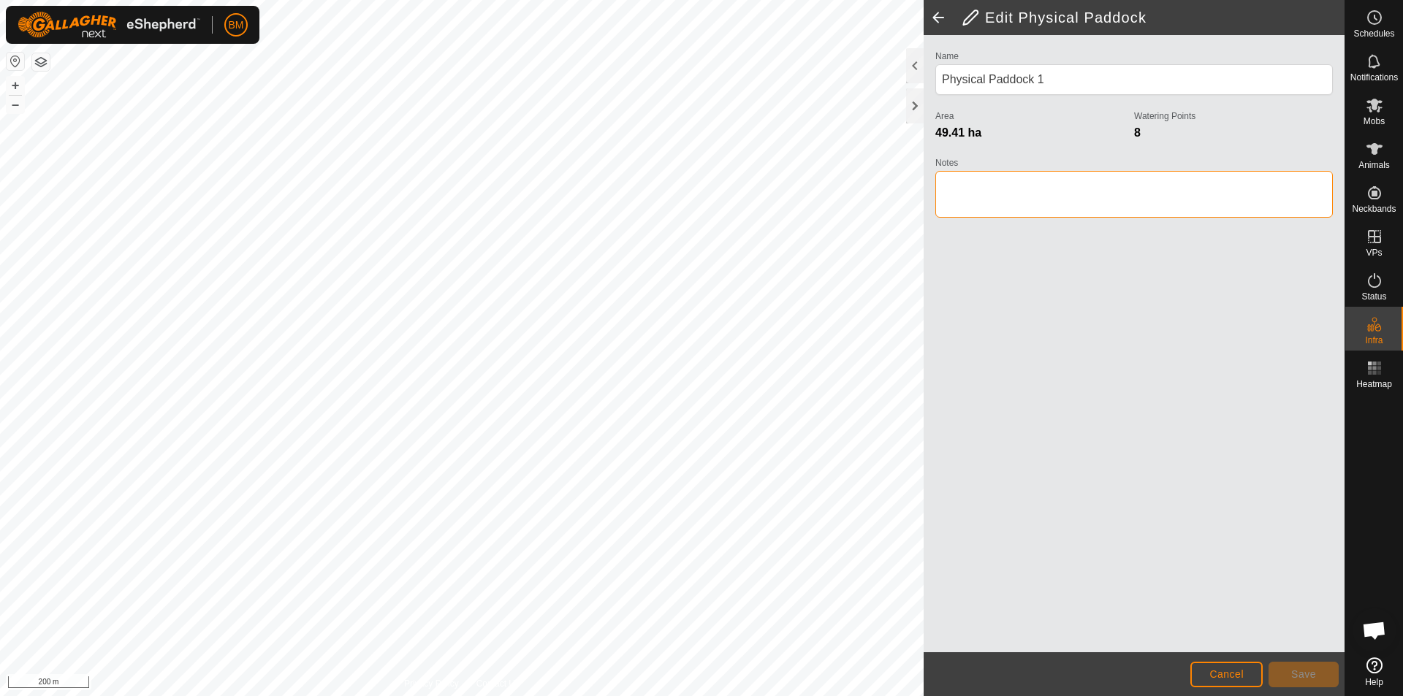
click at [968, 192] on textarea "Notes" at bounding box center [1134, 194] width 398 height 47
type textarea "Boundry"
click at [1290, 681] on button "Save" at bounding box center [1304, 675] width 70 height 26
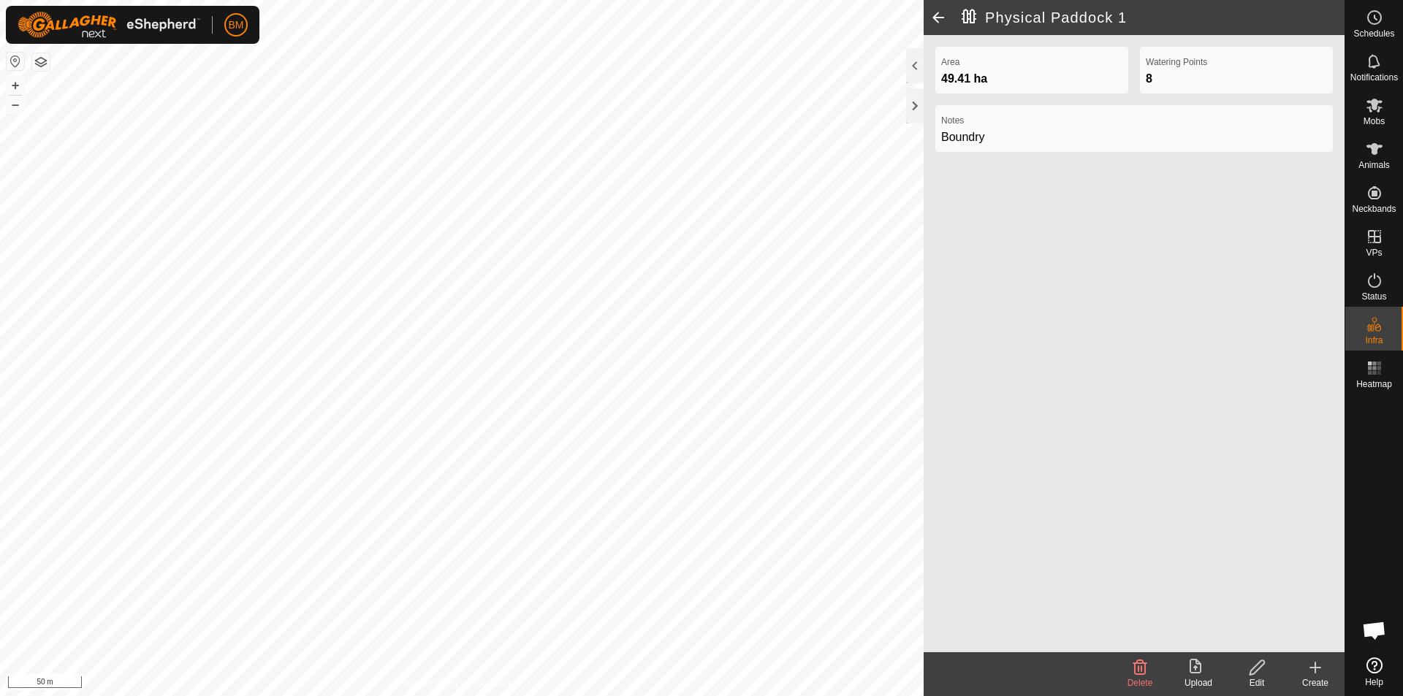
click at [42, 64] on button "button" at bounding box center [41, 62] width 18 height 18
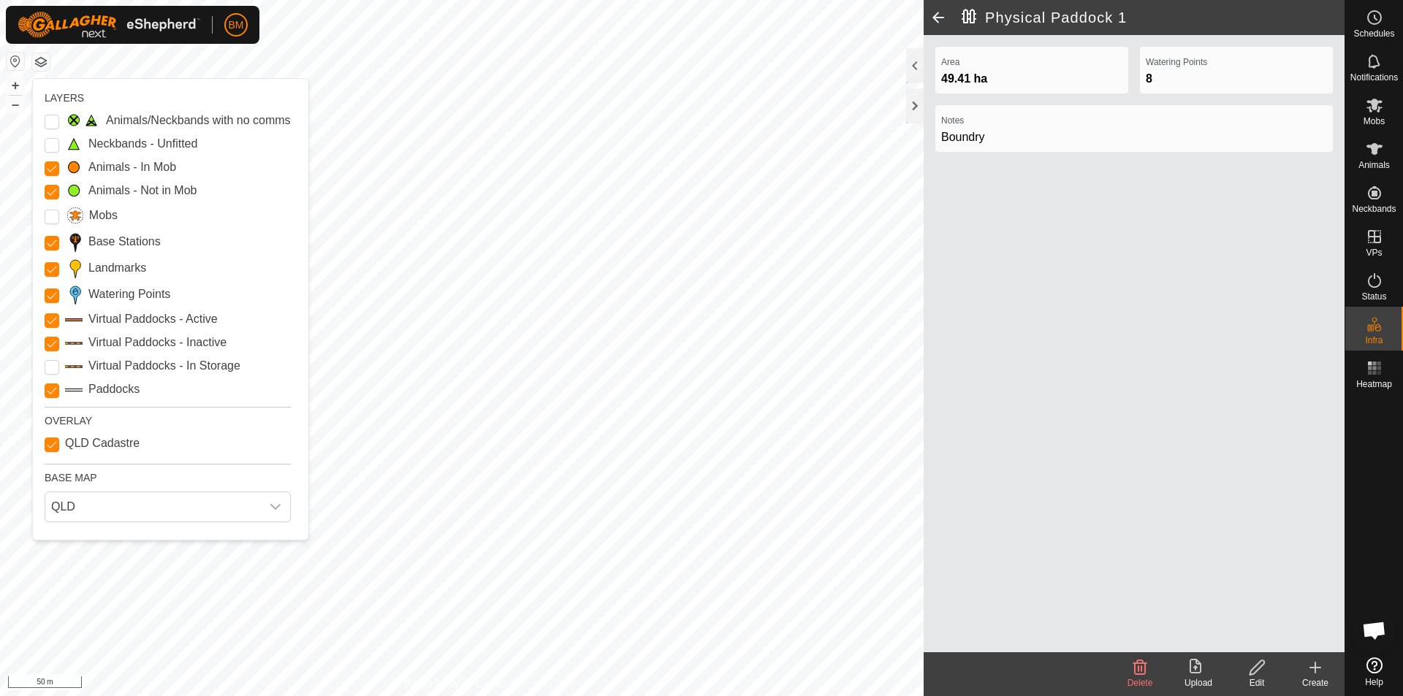
click at [13, 61] on button "button" at bounding box center [16, 62] width 18 height 18
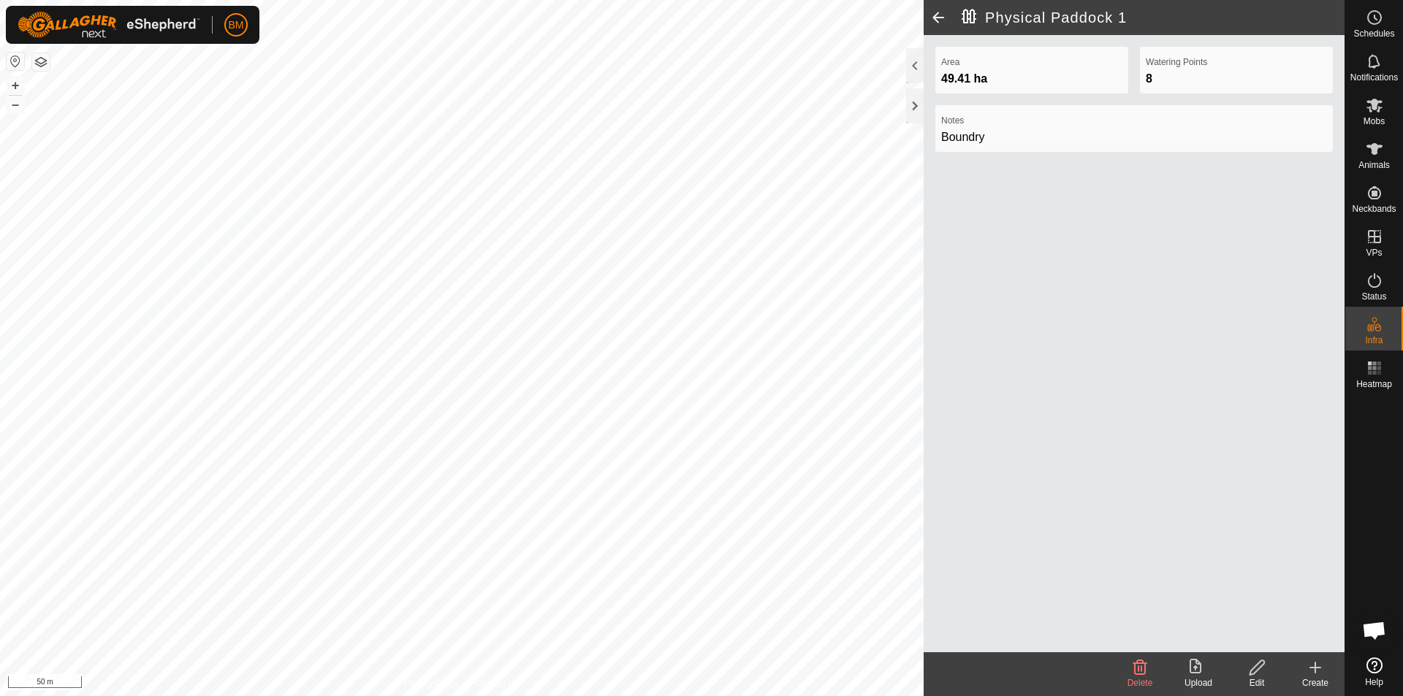
click at [13, 61] on button "button" at bounding box center [16, 62] width 18 height 18
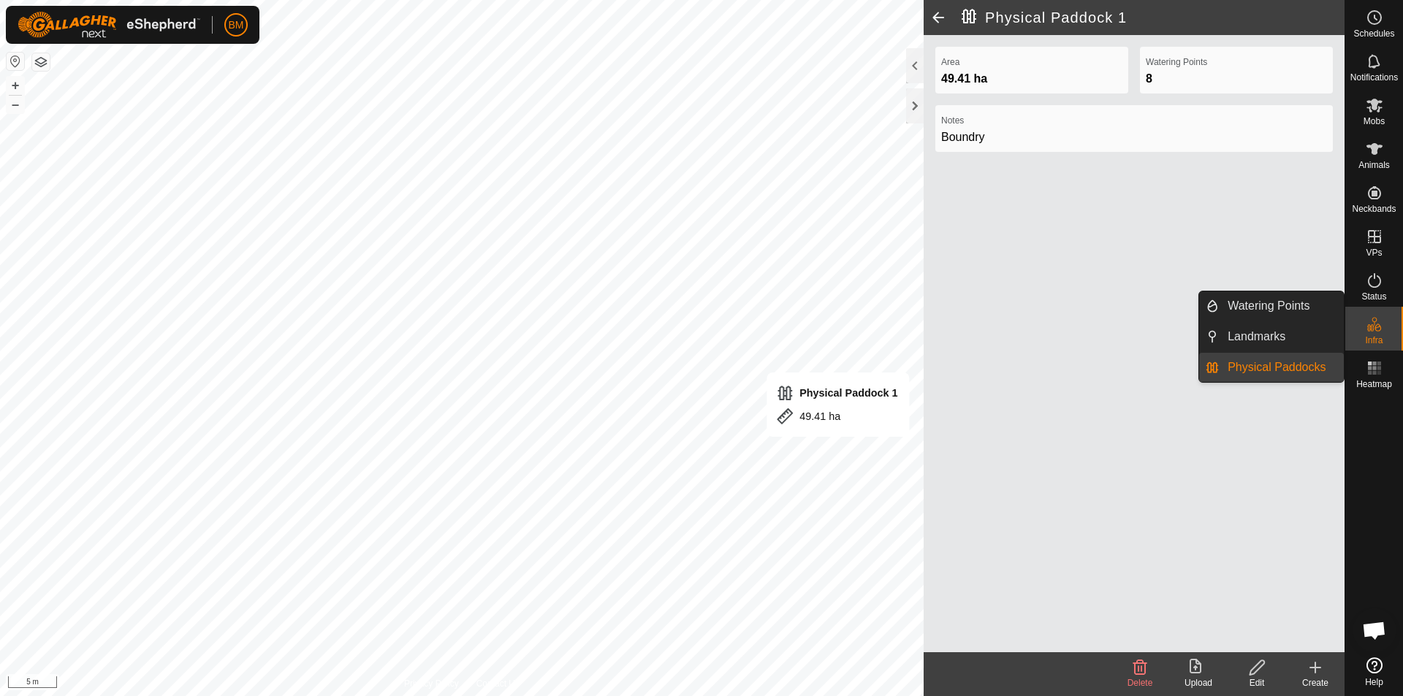
click at [1308, 373] on link "Physical Paddocks" at bounding box center [1281, 367] width 125 height 29
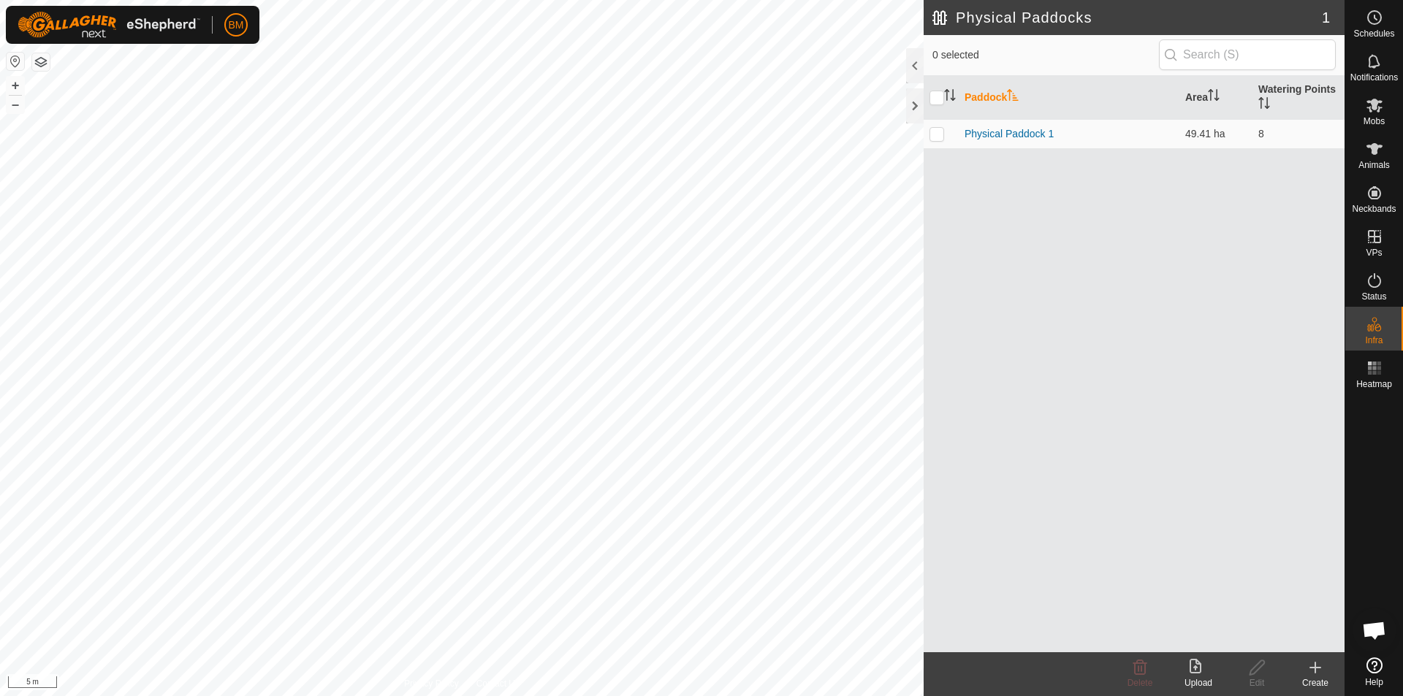
click at [536, 696] on html "BM Schedules Notifications Mobs Animals Neckbands VPs Status Infra Heatmap Help…" at bounding box center [701, 348] width 1403 height 696
click at [1316, 680] on div "Create" at bounding box center [1315, 683] width 58 height 13
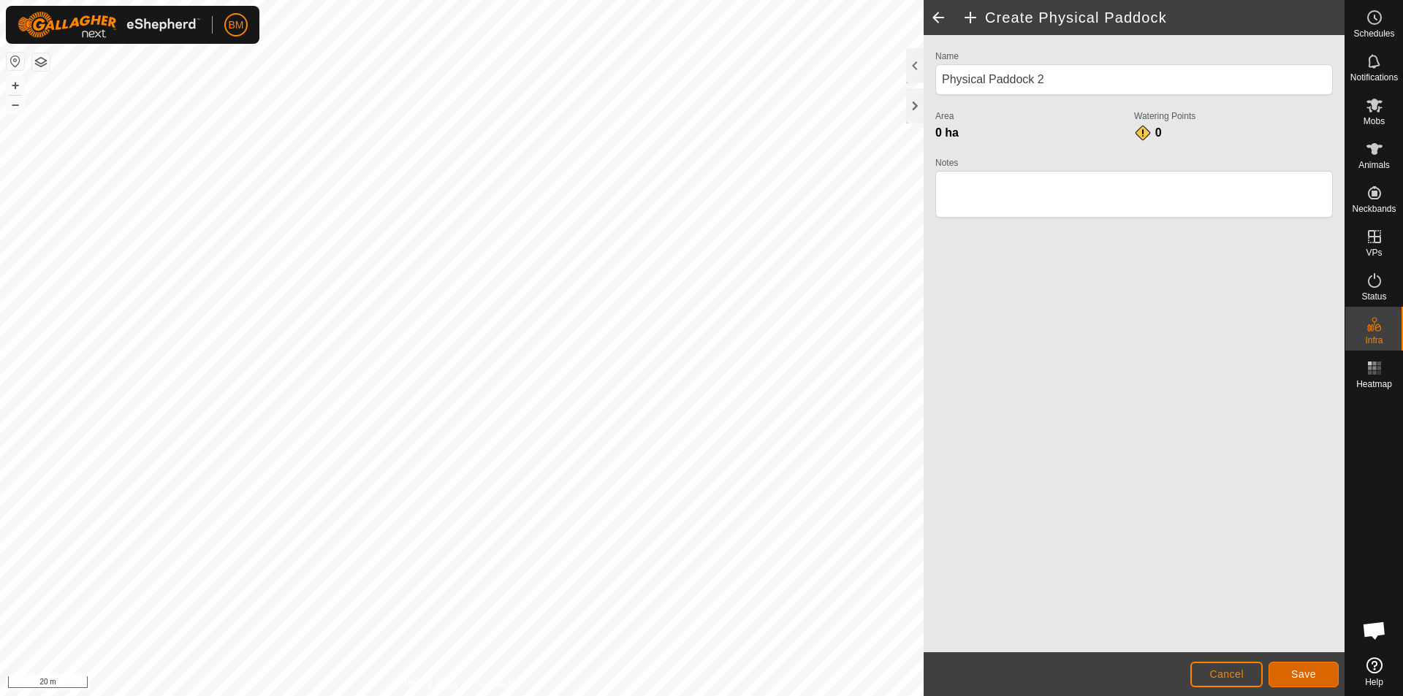
click at [1303, 673] on span "Save" at bounding box center [1303, 675] width 25 height 12
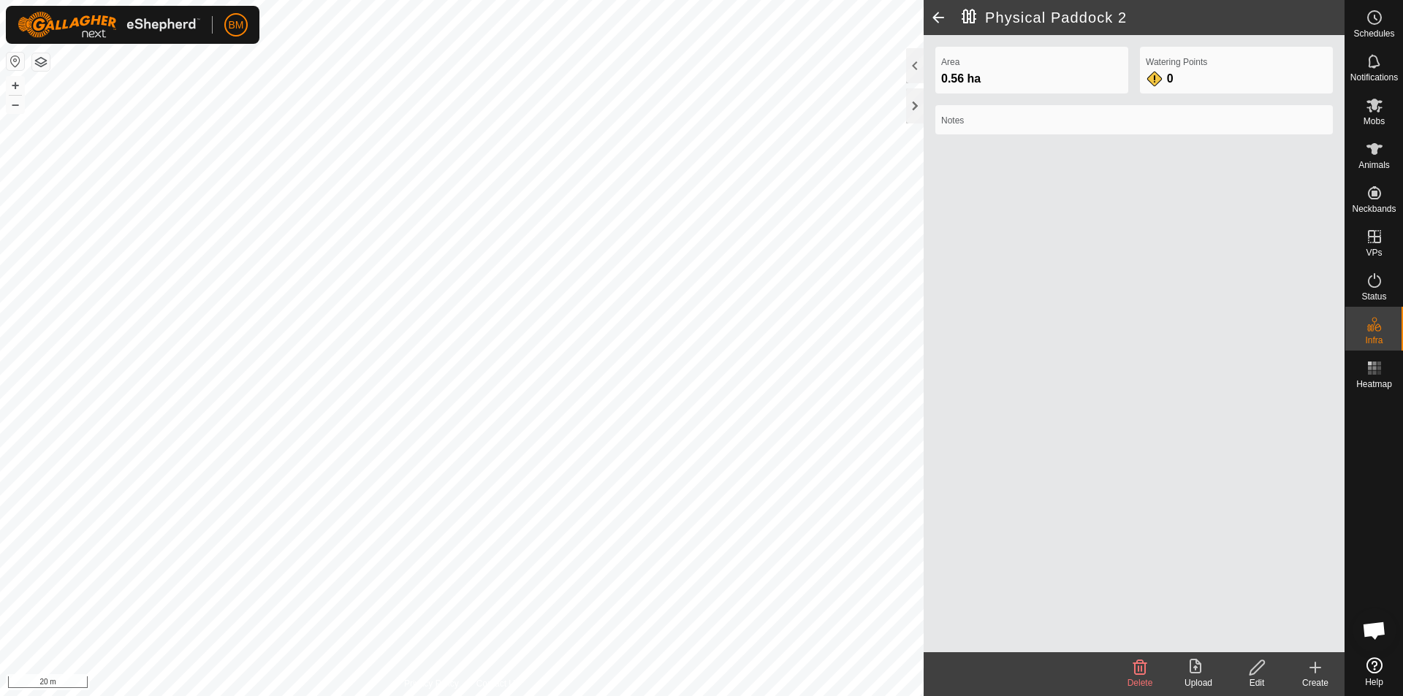
click at [1252, 672] on icon at bounding box center [1257, 668] width 18 height 18
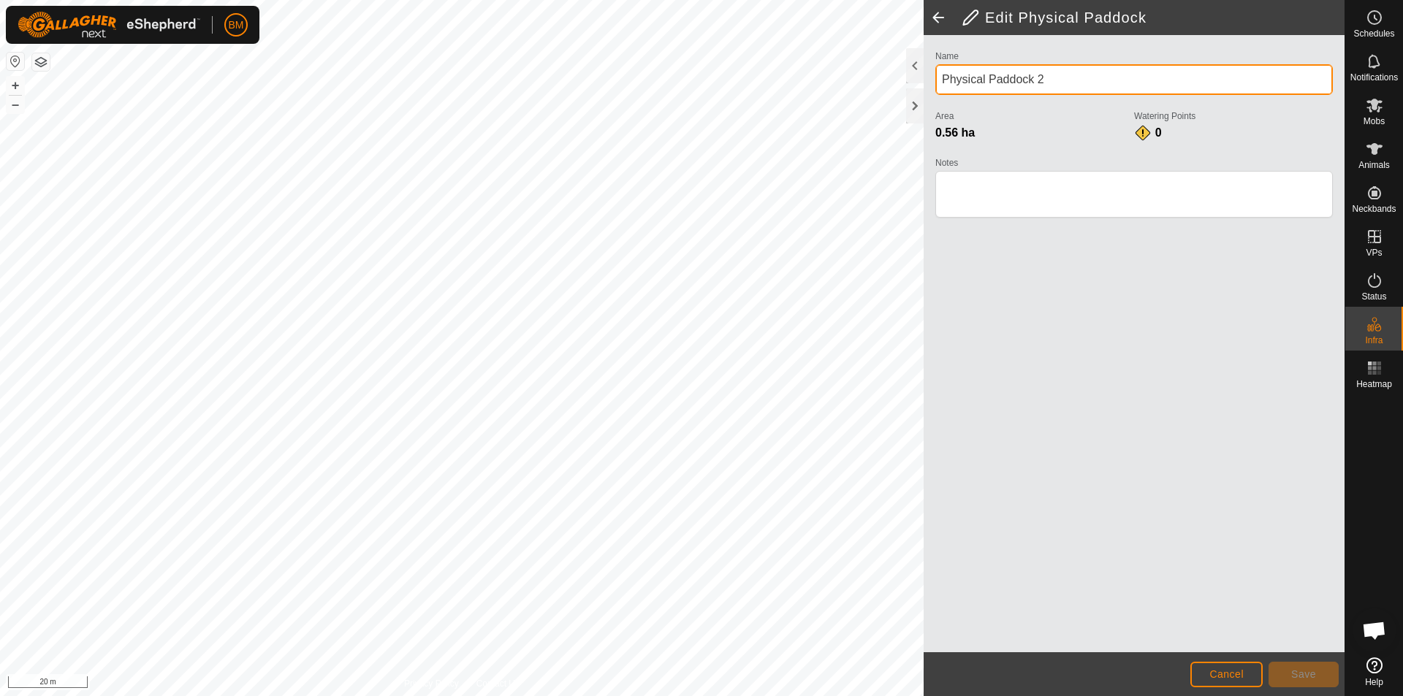
click at [1063, 79] on input "Physical Paddock 2" at bounding box center [1134, 79] width 398 height 31
type input "P"
type input "House exclusion zone"
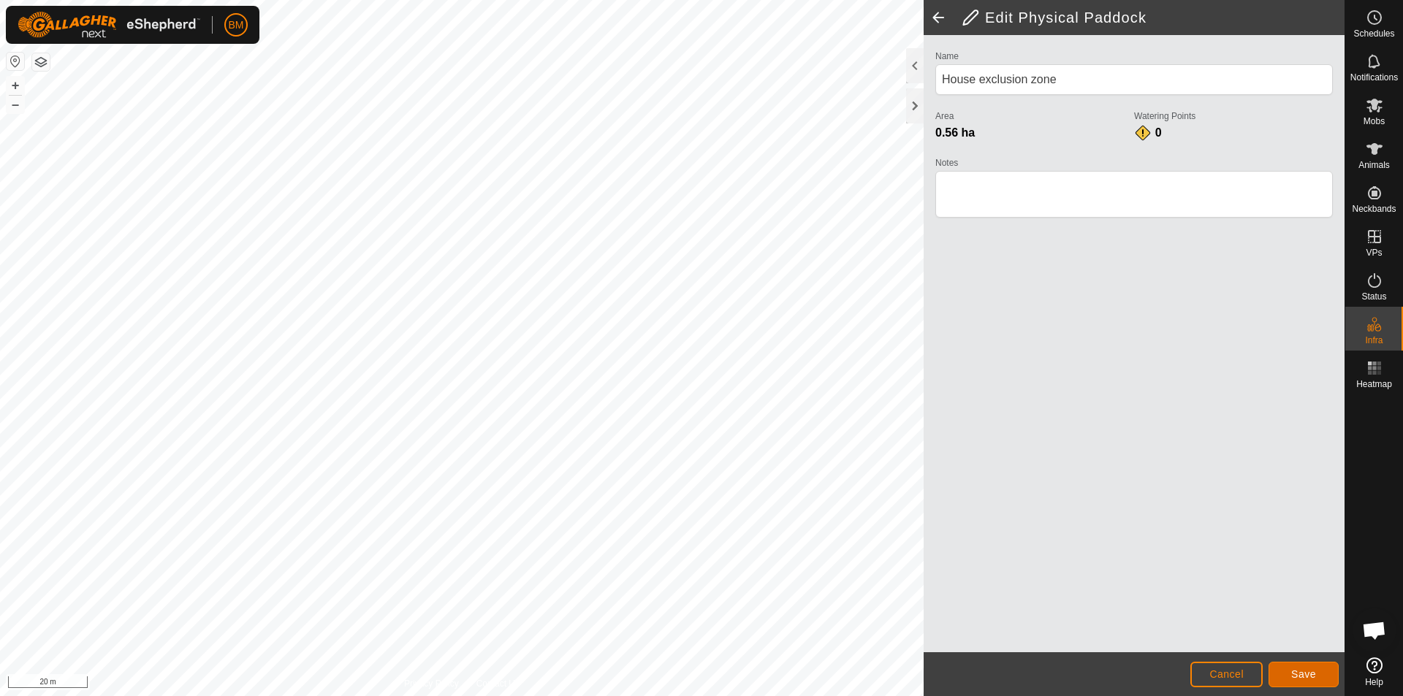
click at [1304, 673] on span "Save" at bounding box center [1303, 675] width 25 height 12
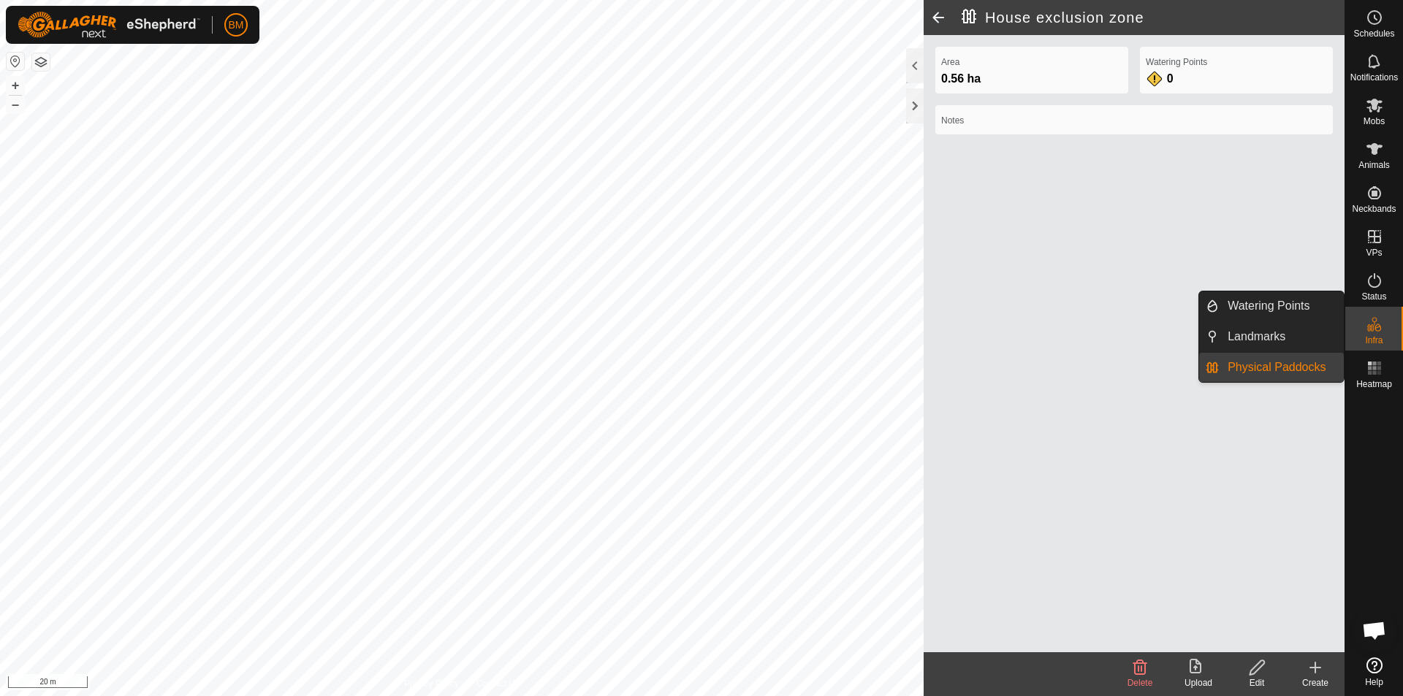
click at [1255, 360] on span "Physical Paddocks" at bounding box center [1277, 368] width 98 height 18
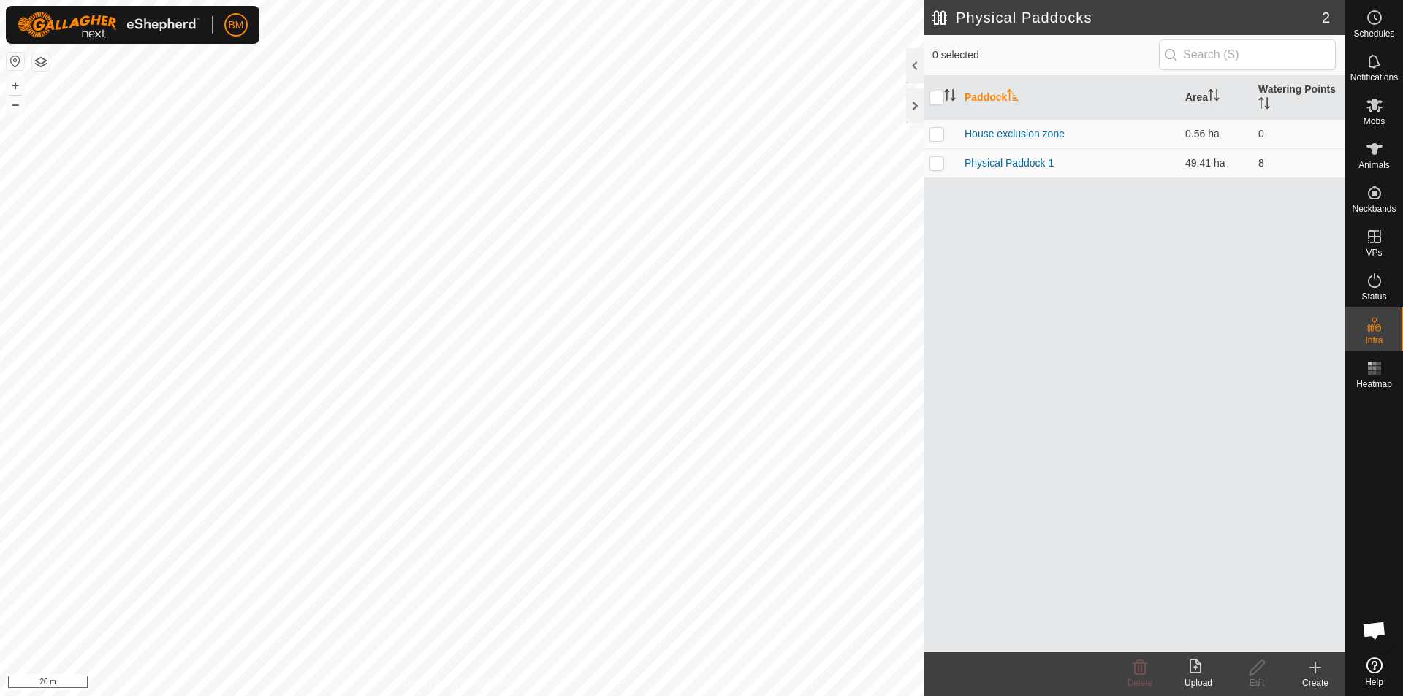
click at [1315, 674] on icon at bounding box center [1316, 668] width 18 height 18
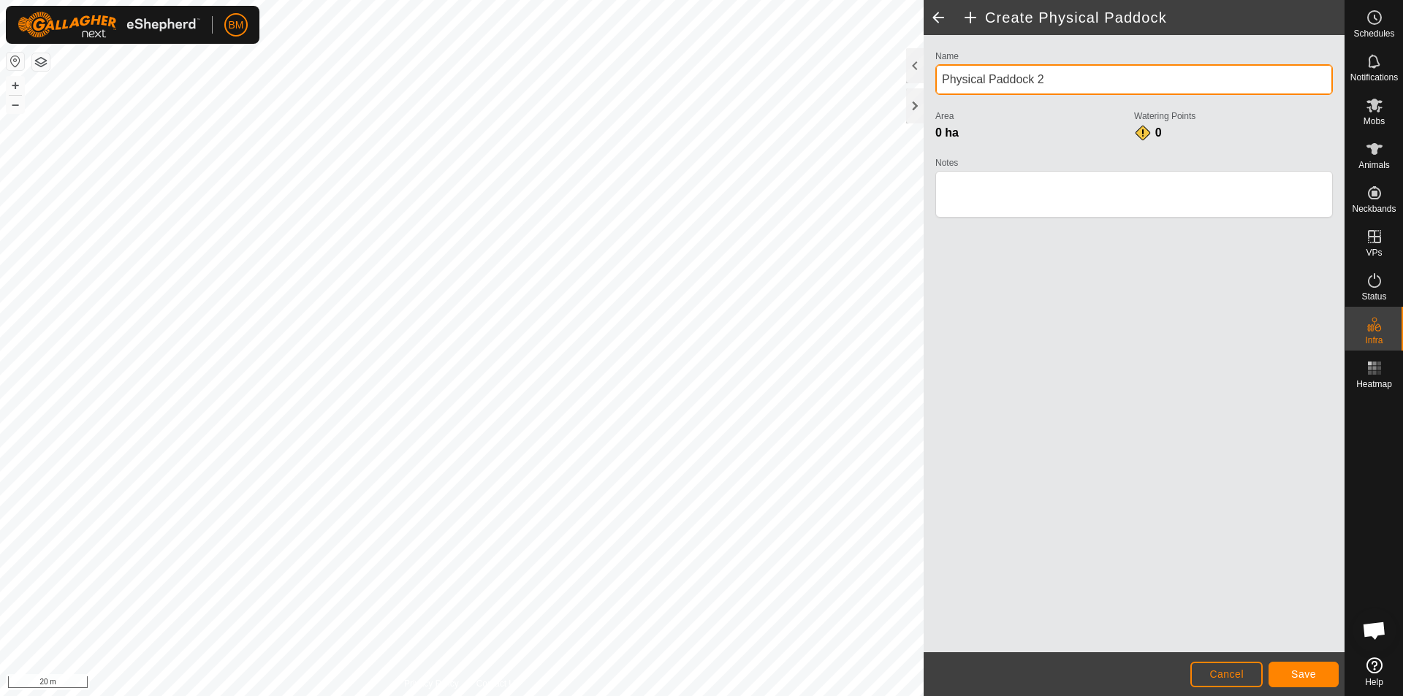
click at [1046, 78] on input "Physical Paddock 2" at bounding box center [1134, 79] width 398 height 31
type input "P"
type input "Dam exclusion zone"
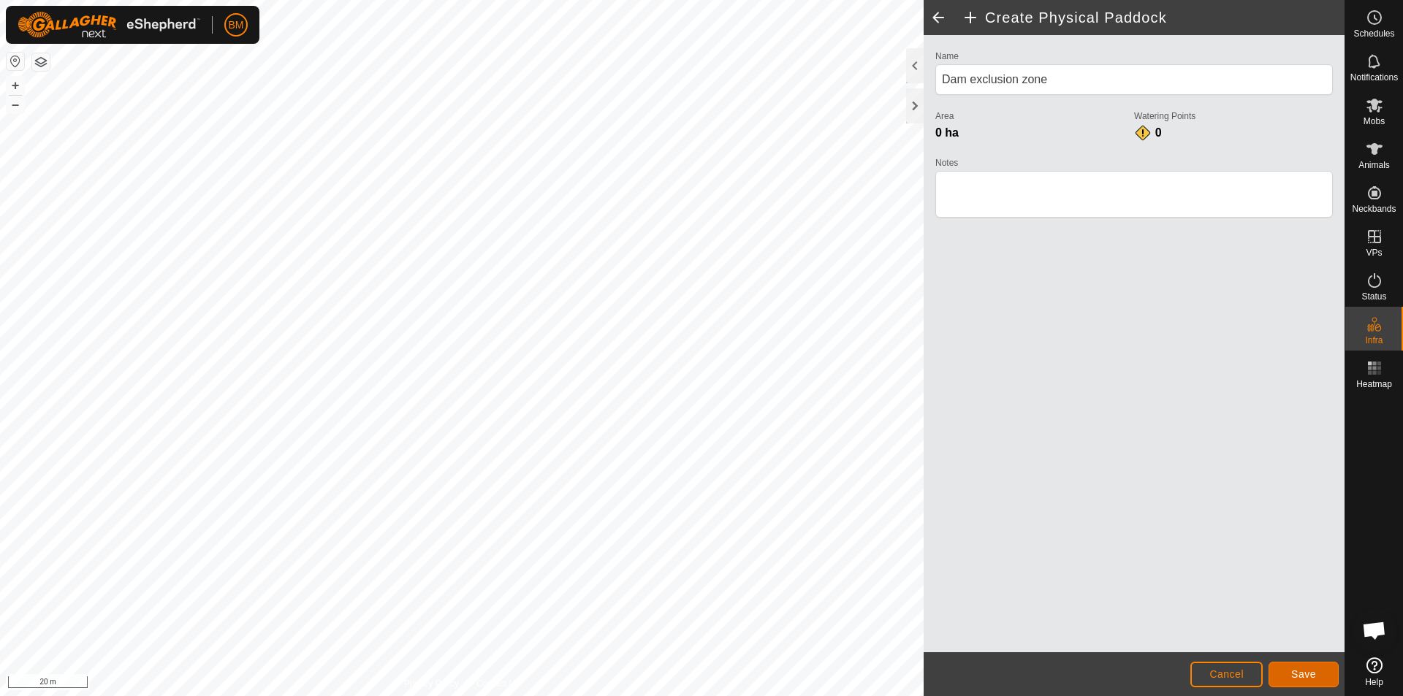
click at [1295, 677] on span "Save" at bounding box center [1303, 675] width 25 height 12
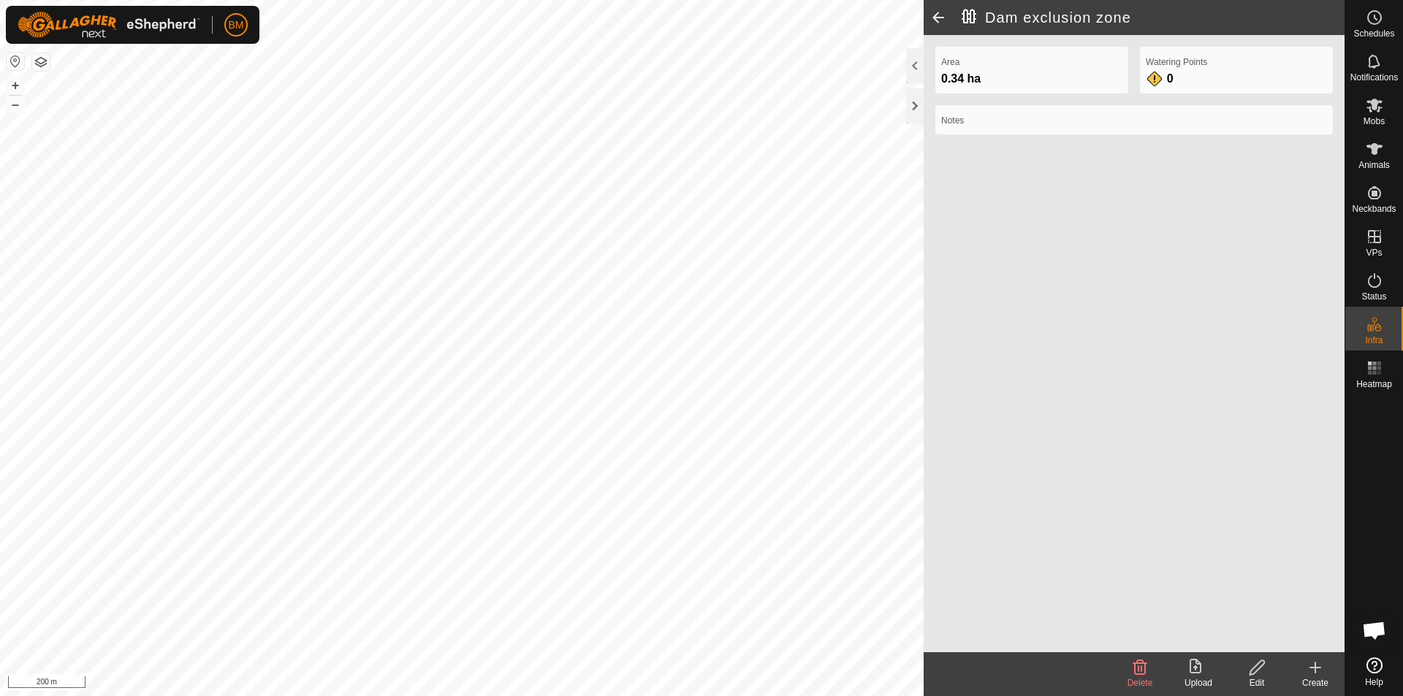
click at [1171, 477] on div "Area 0.34 ha Watering Points 0 Notes" at bounding box center [1134, 343] width 421 height 617
click at [40, 61] on button "button" at bounding box center [41, 62] width 18 height 18
click at [912, 72] on div at bounding box center [915, 65] width 18 height 35
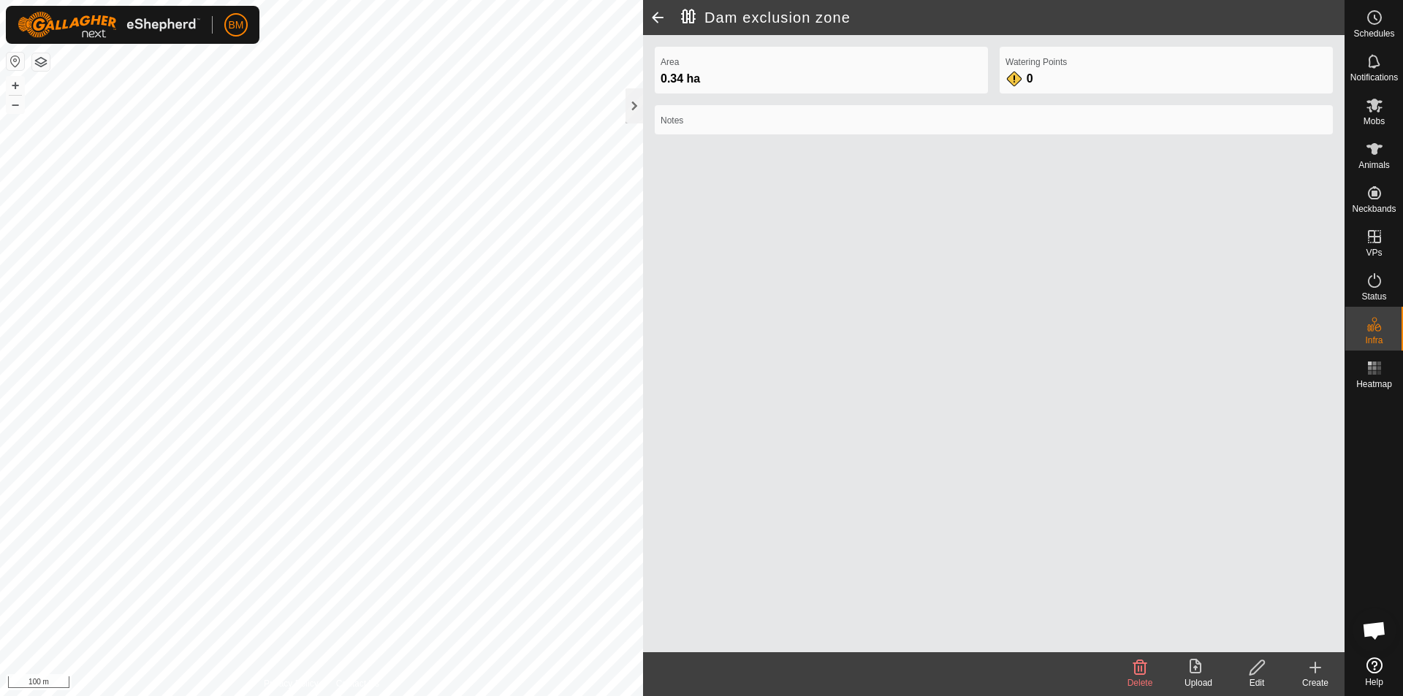
click at [653, 16] on span at bounding box center [657, 17] width 29 height 35
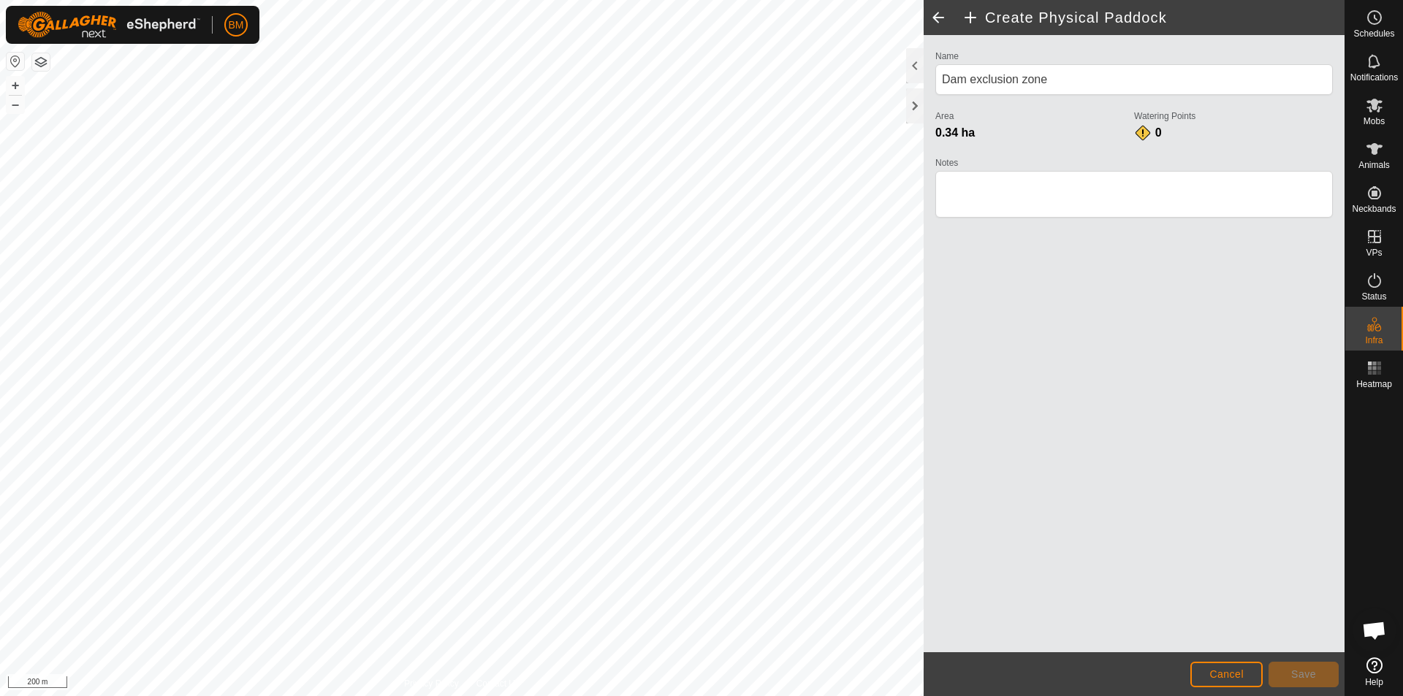
click at [1151, 552] on div "Name Dam exclusion zone Area 0.34 ha Watering Points 0 Notes" at bounding box center [1134, 343] width 421 height 617
click at [1214, 676] on span "Cancel" at bounding box center [1226, 675] width 34 height 12
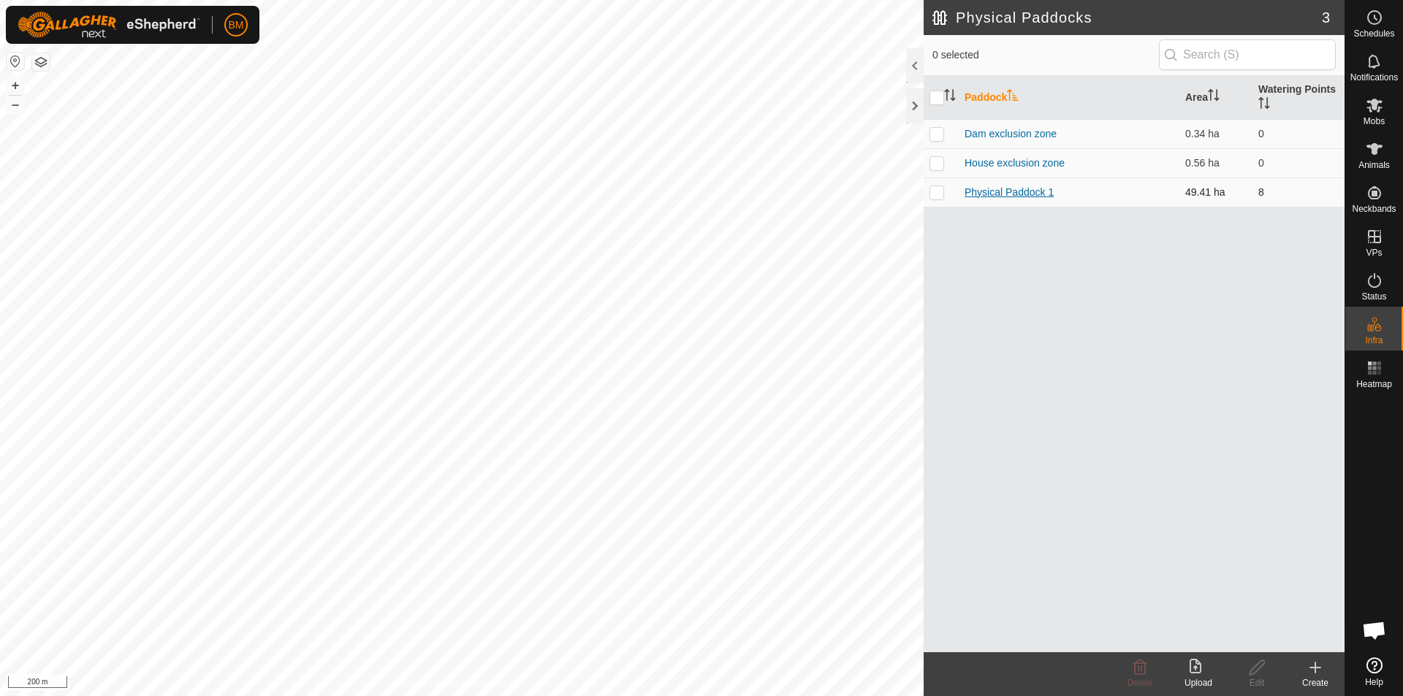
click at [1024, 193] on link "Physical Paddock 1" at bounding box center [1009, 192] width 89 height 12
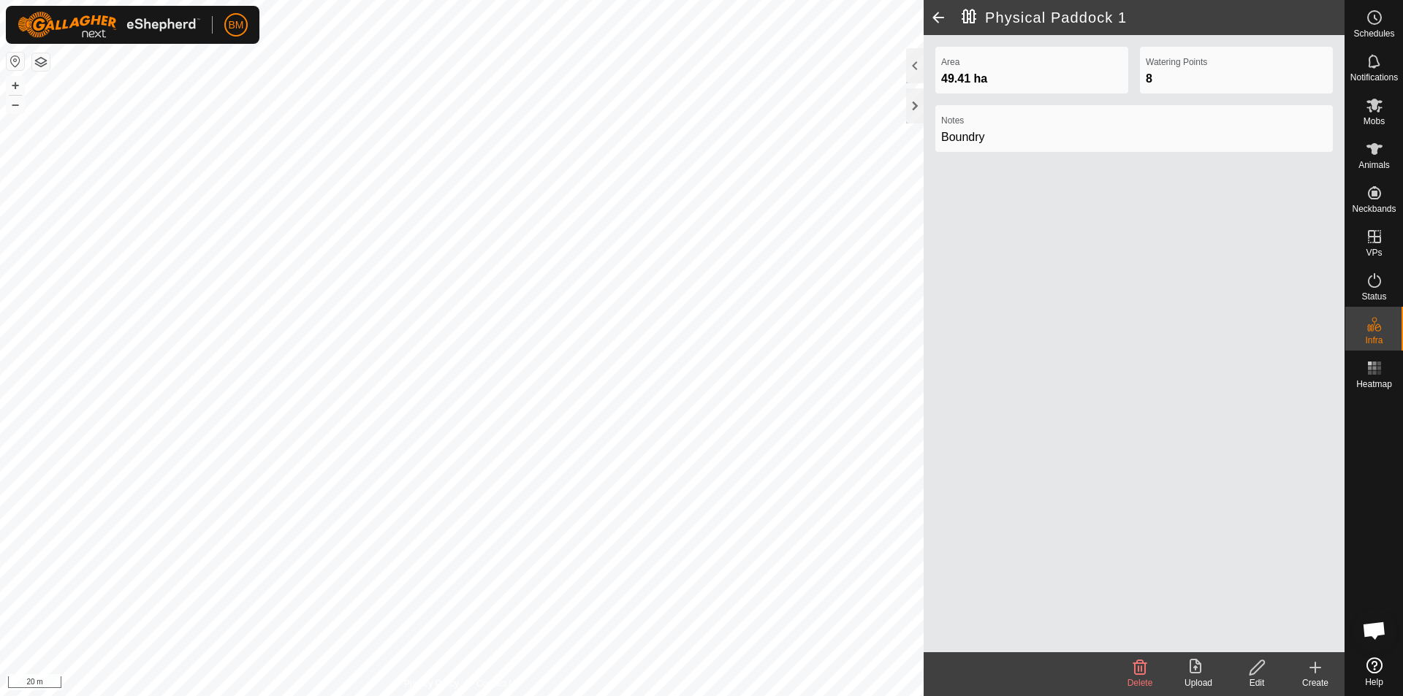
click at [1252, 680] on div "Edit" at bounding box center [1257, 683] width 58 height 13
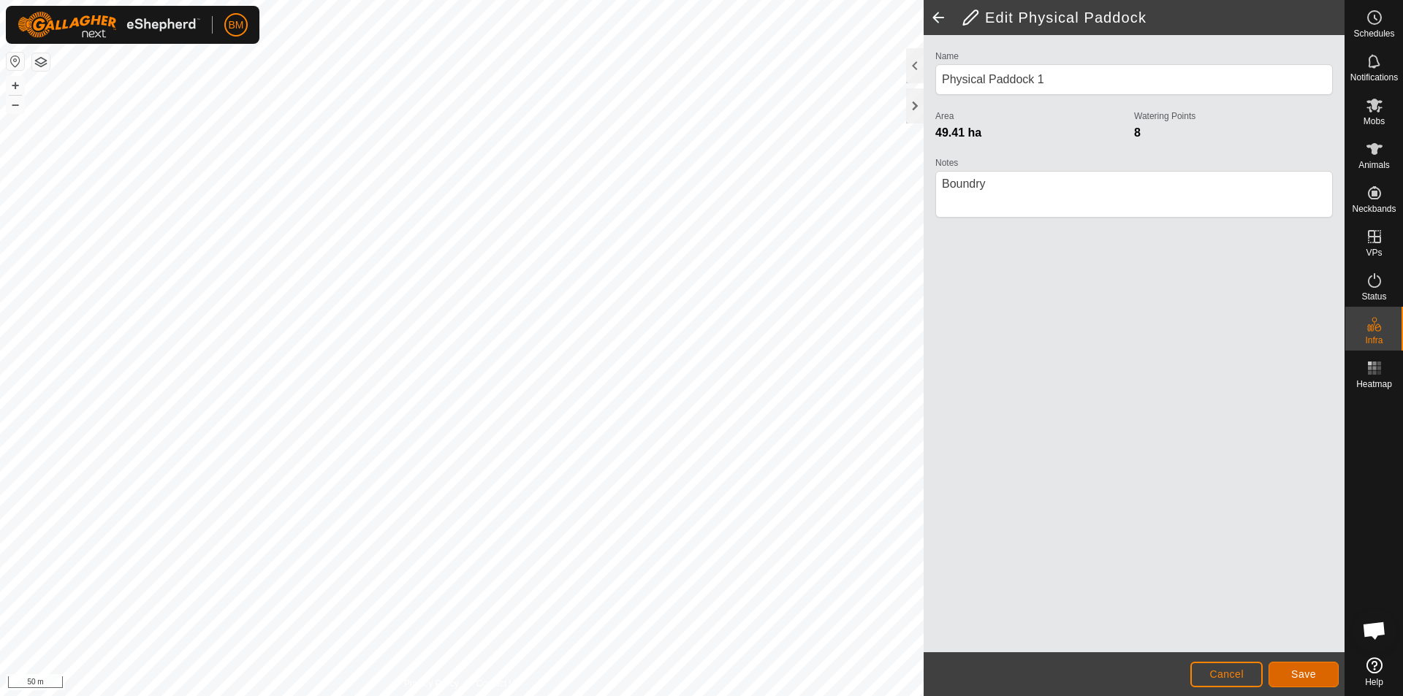
click at [1294, 669] on span "Save" at bounding box center [1303, 675] width 25 height 12
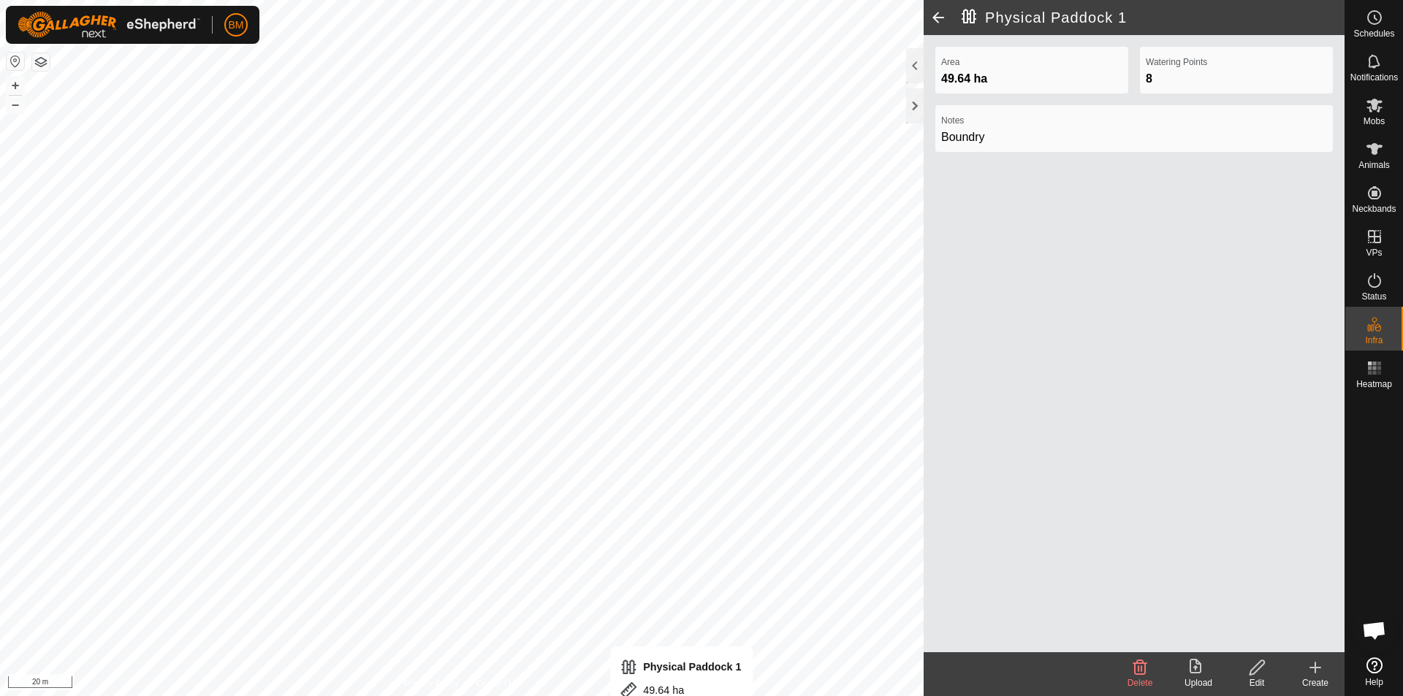
click at [688, 696] on html "BM Schedules Notifications Mobs Animals Neckbands VPs Status Infra Heatmap Help…" at bounding box center [701, 348] width 1403 height 696
